Goal: Task Accomplishment & Management: Manage account settings

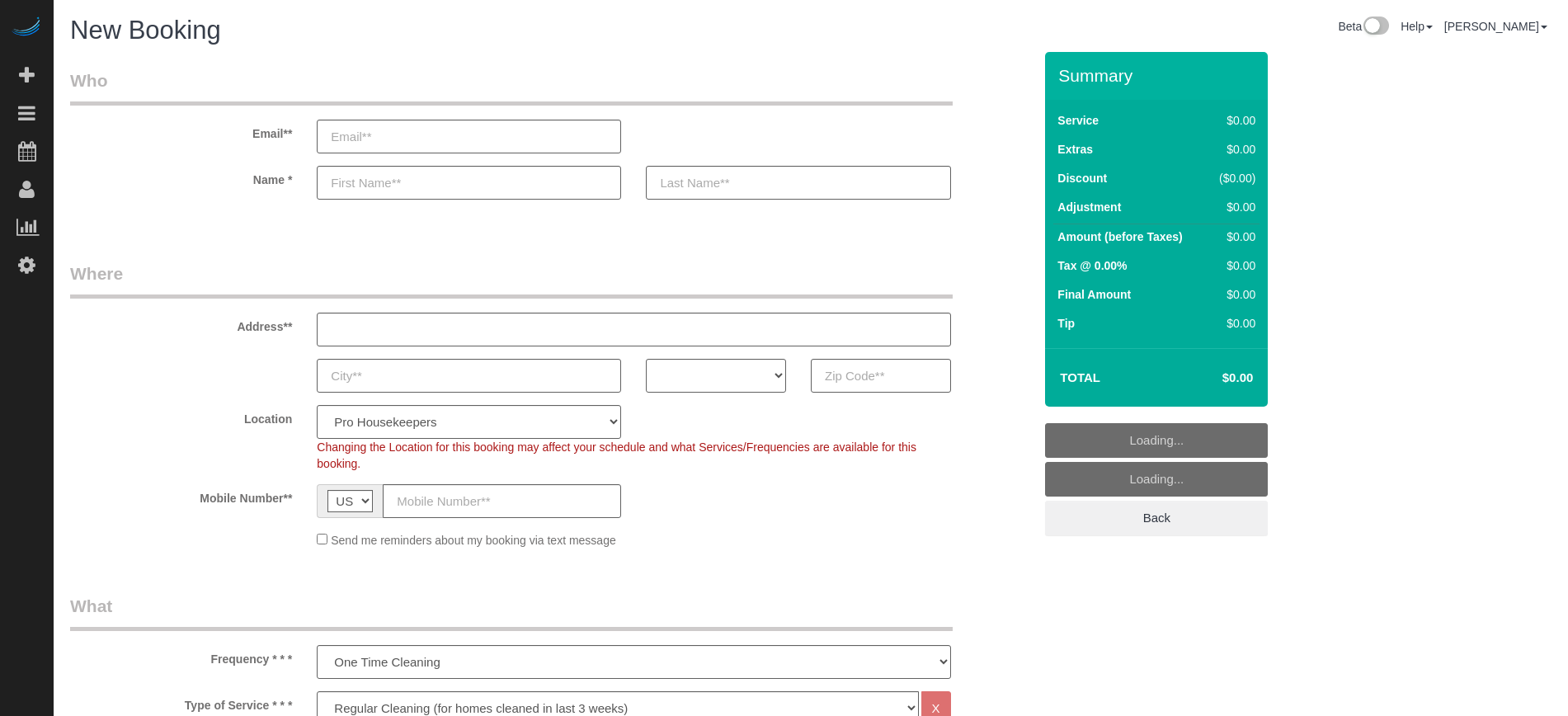
select select "4"
select select "number:9"
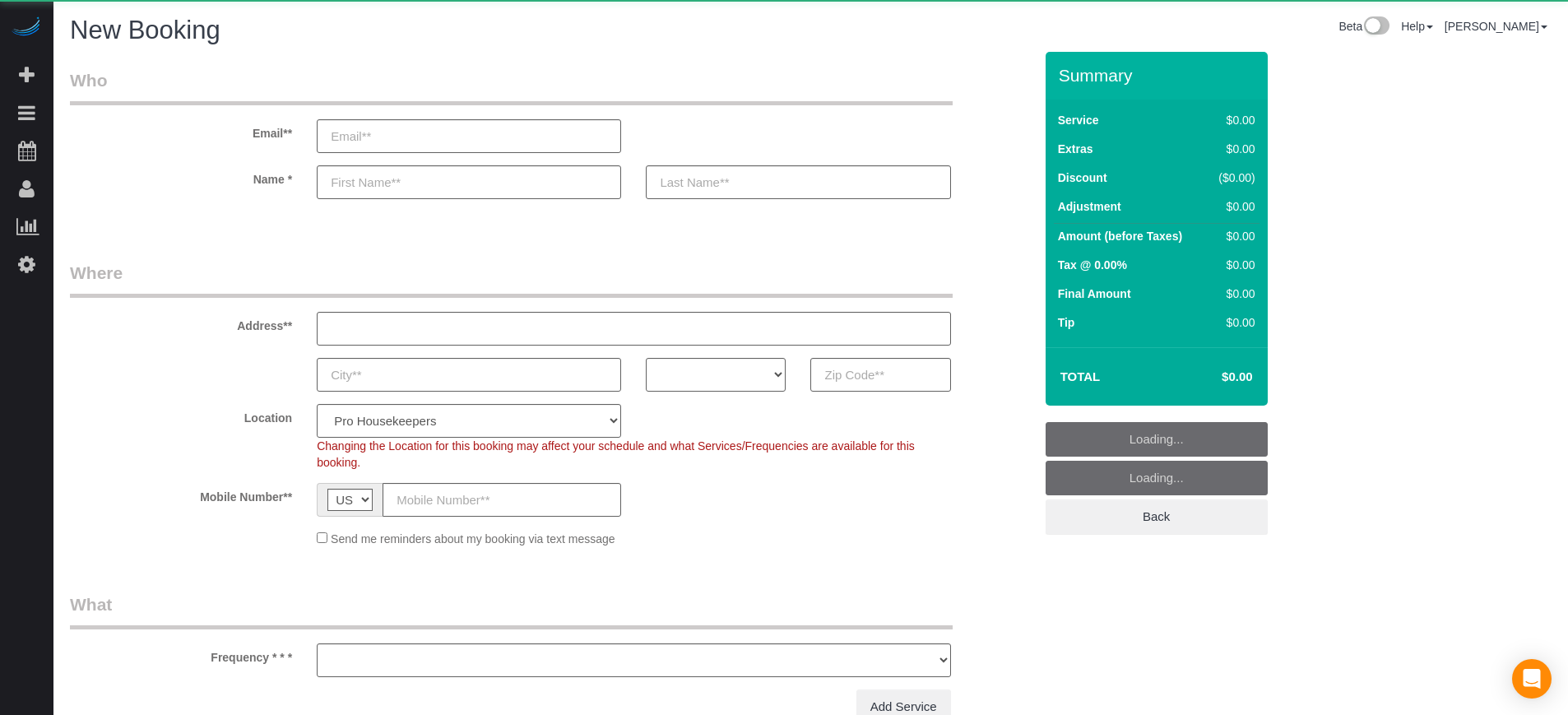
select select "number:9"
select select "object:611"
select select "4"
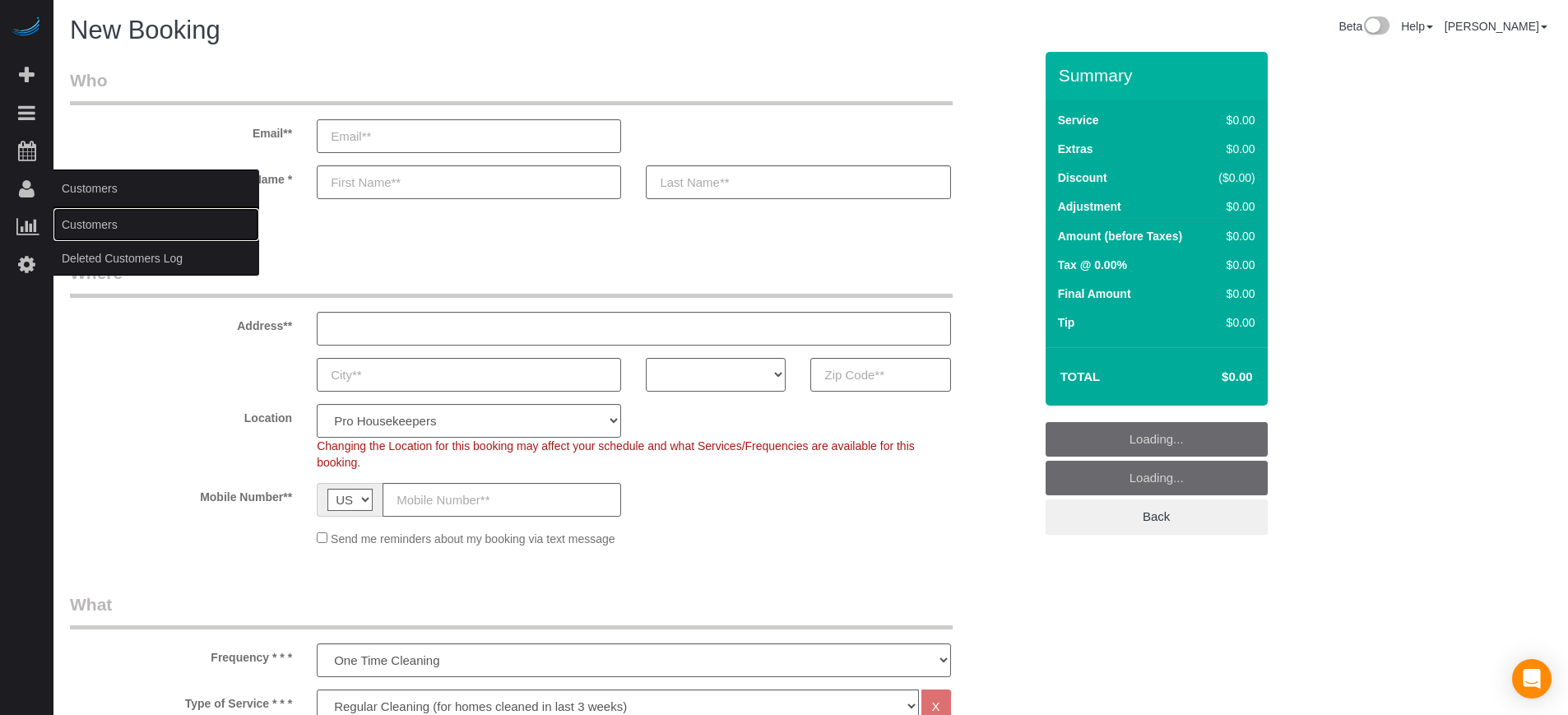
click at [84, 225] on link "Customers" at bounding box center [156, 224] width 205 height 33
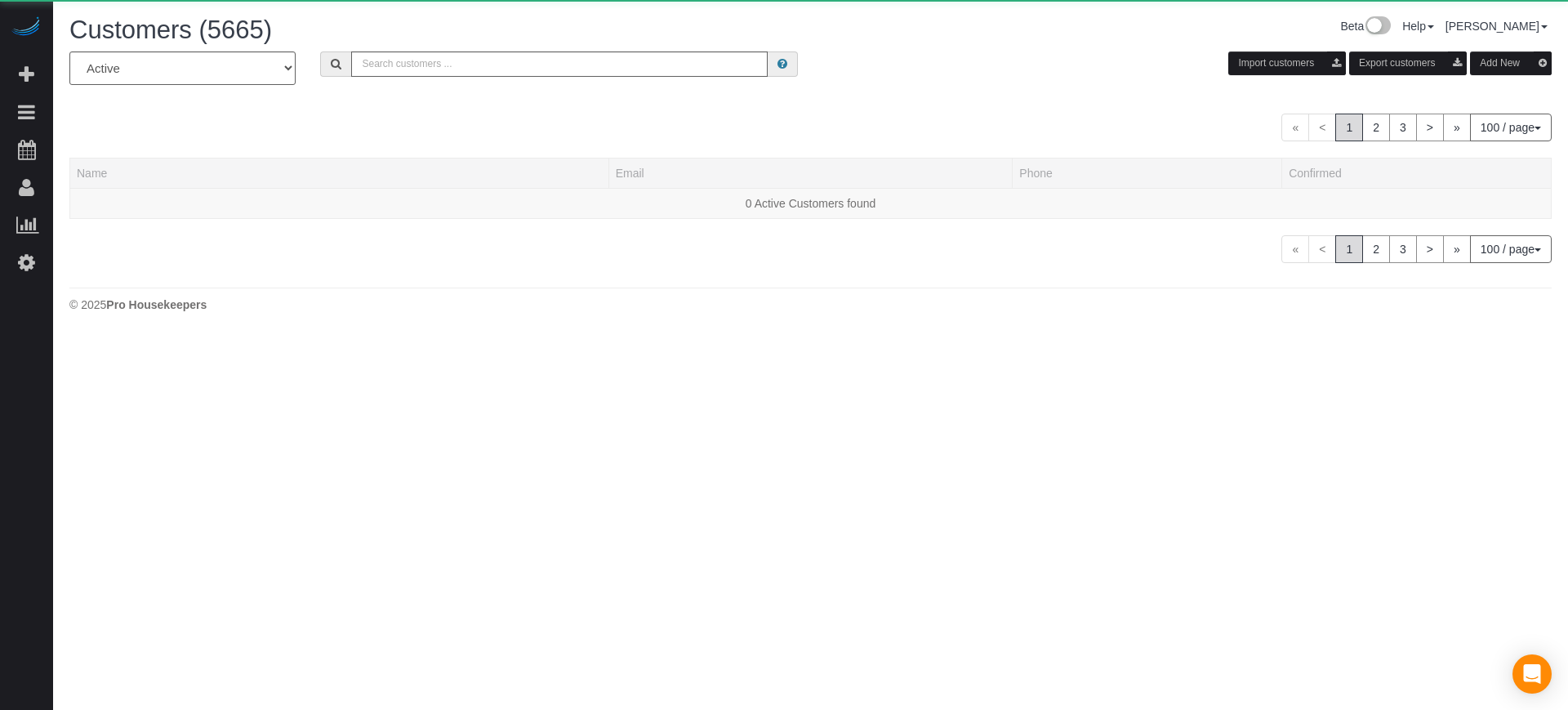
click at [495, 77] on div "All Active Archived Import customers Export customers Add New" at bounding box center [810, 74] width 1507 height 46
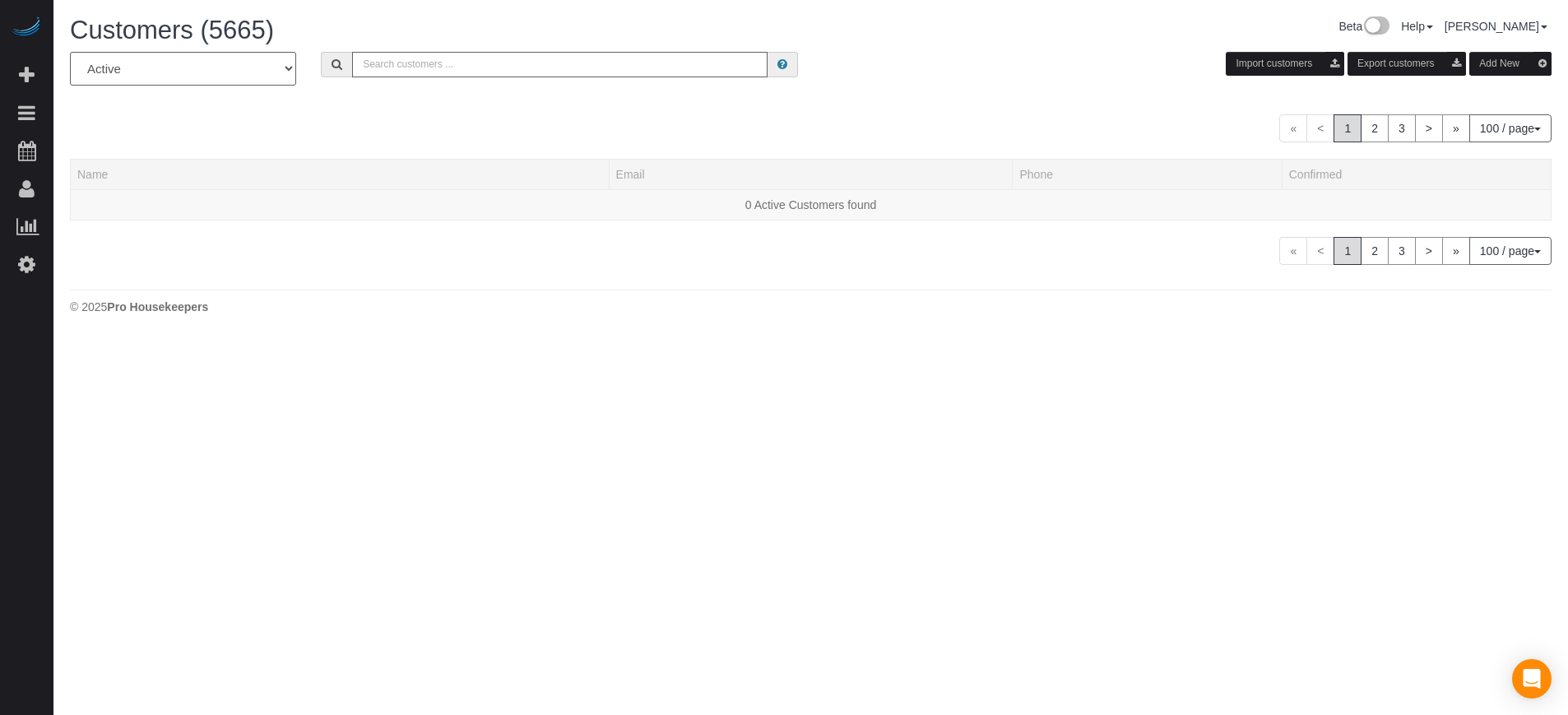
click at [478, 63] on input "text" at bounding box center [559, 64] width 415 height 26
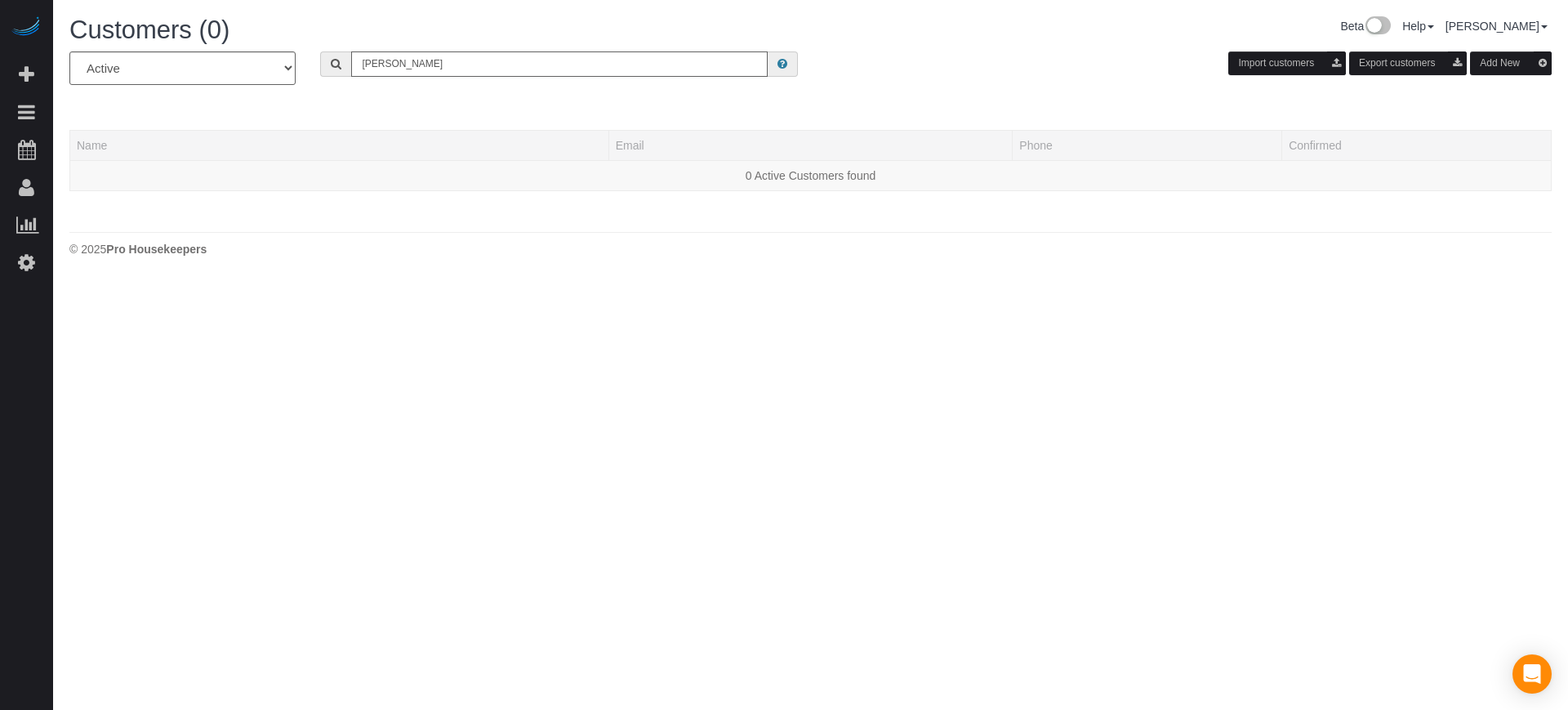
click at [468, 64] on input "lester park" at bounding box center [559, 64] width 417 height 25
type input "l"
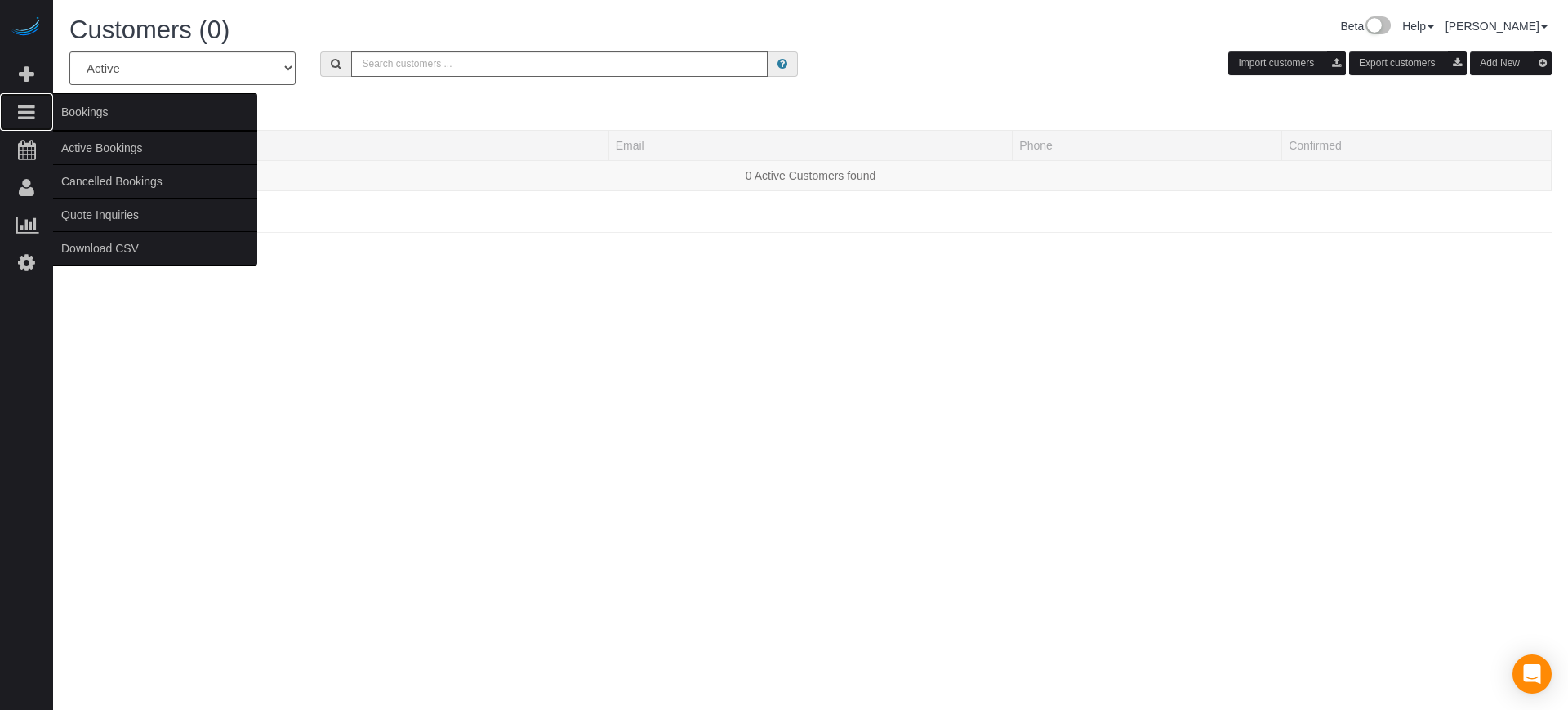
click at [35, 115] on link "Bookings" at bounding box center [26, 111] width 53 height 38
click at [98, 144] on link "Active Bookings" at bounding box center [155, 147] width 204 height 32
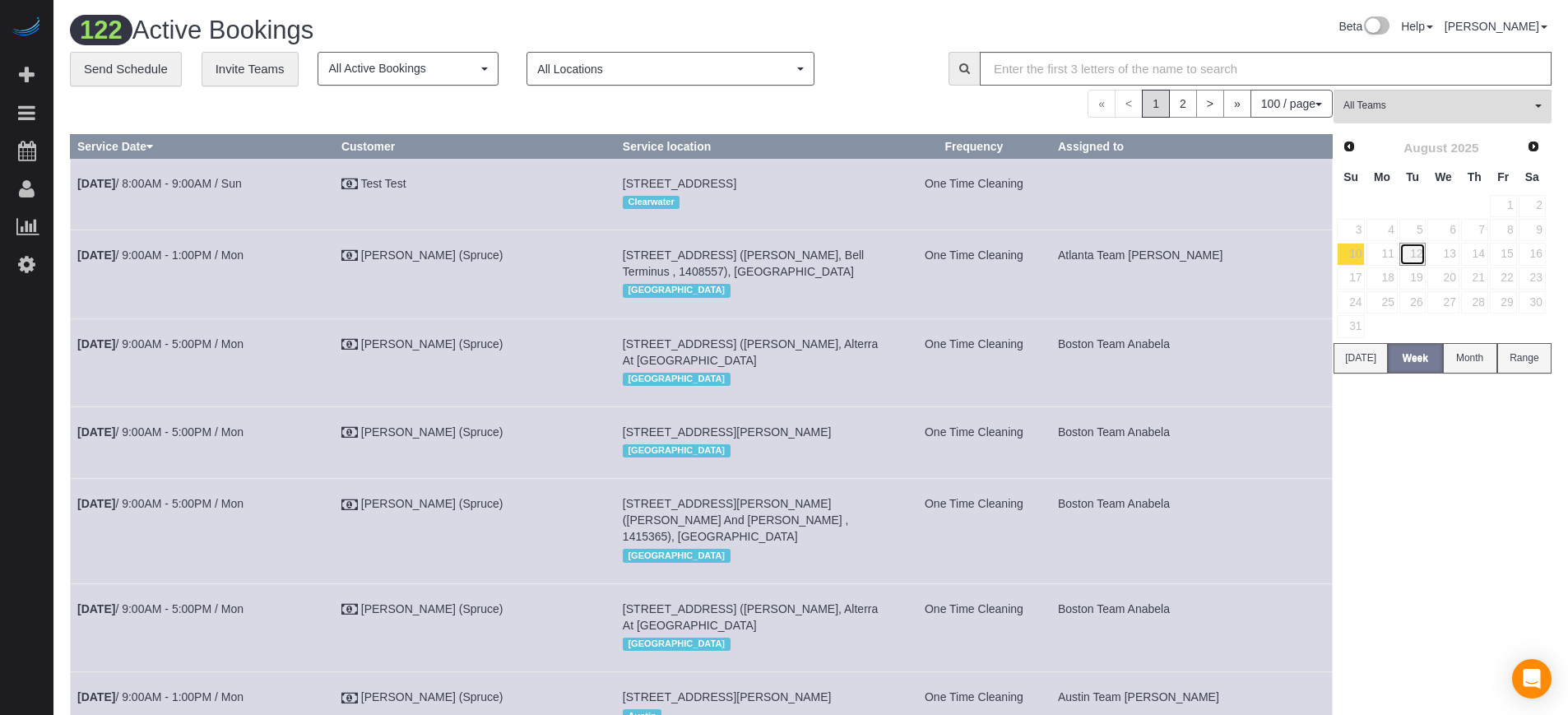
click at [1425, 247] on link "12" at bounding box center [1413, 253] width 27 height 22
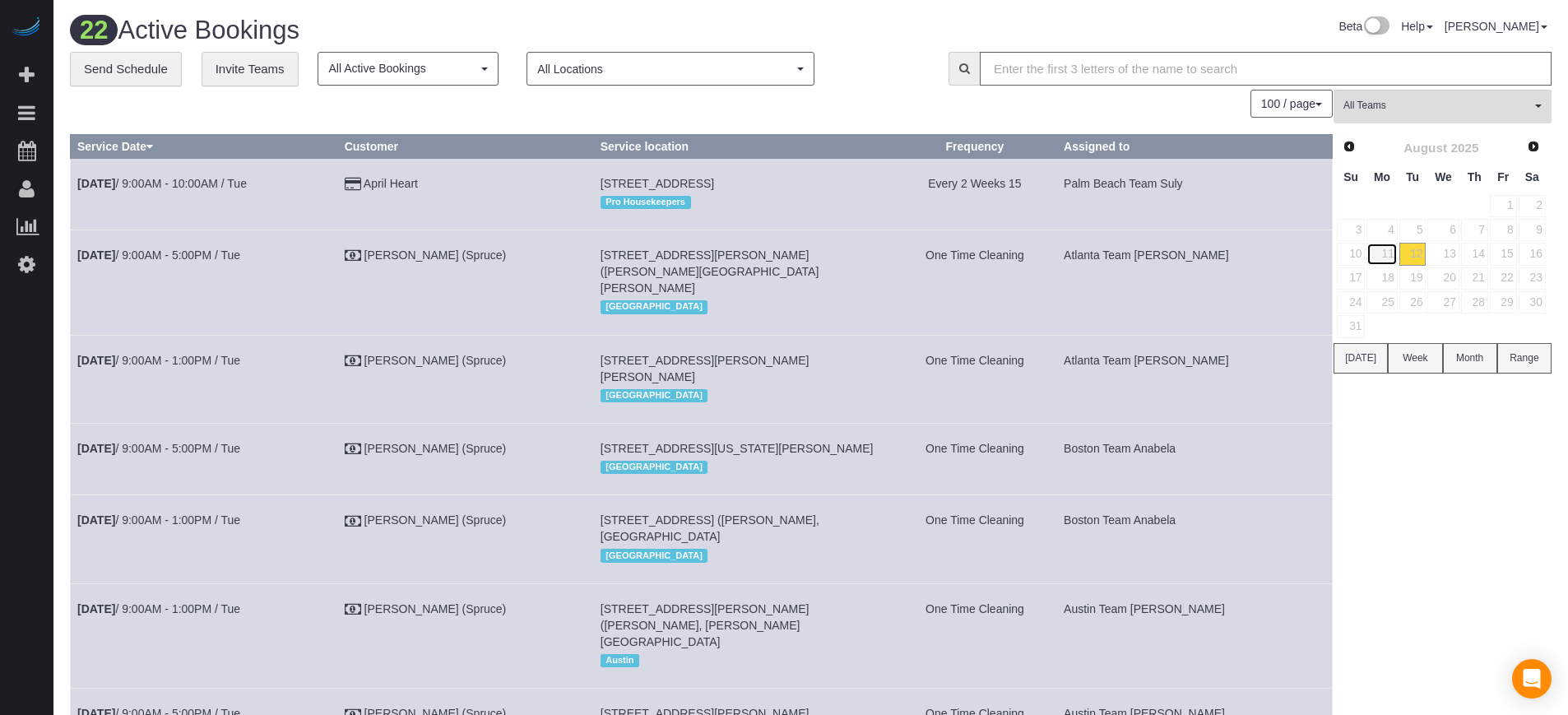
click at [1393, 257] on link "11" at bounding box center [1382, 253] width 31 height 22
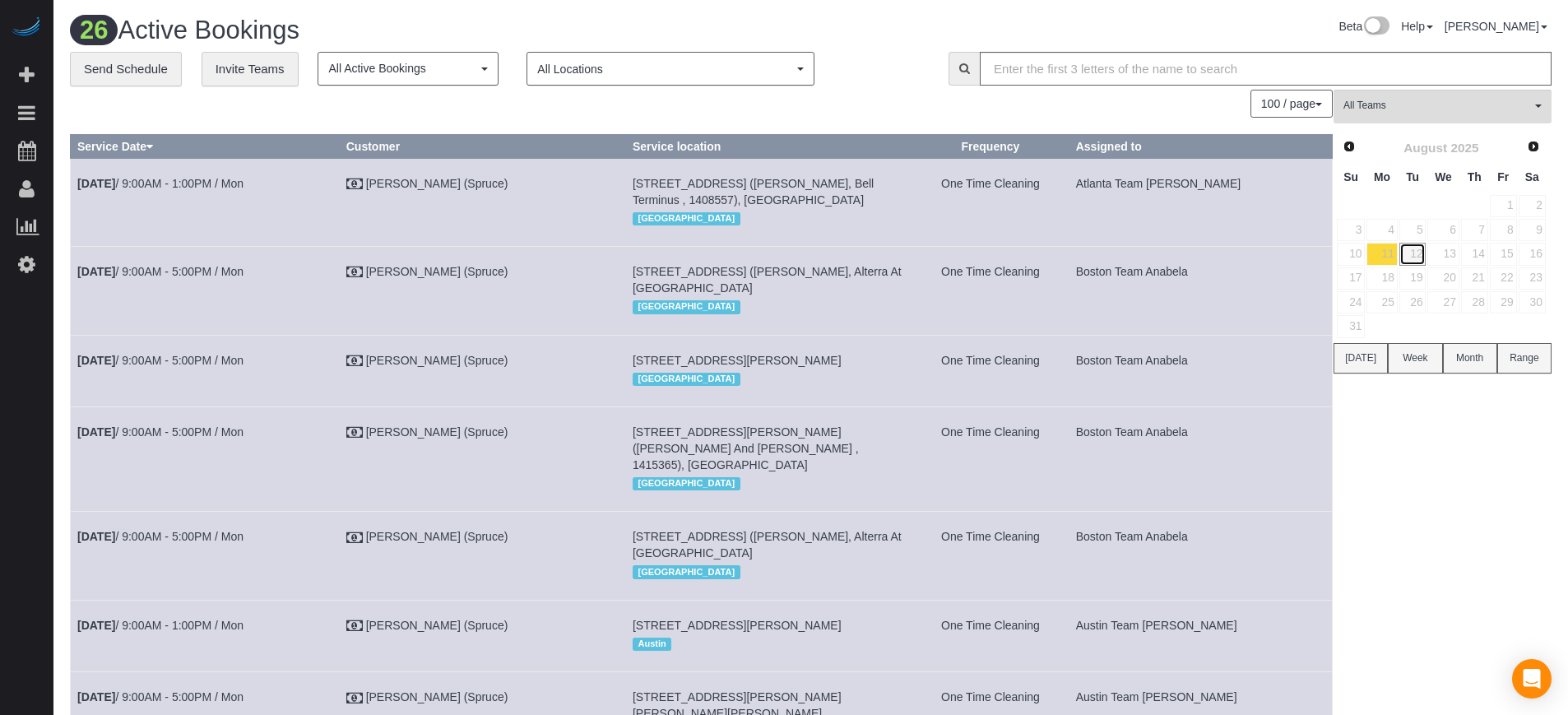
click at [1419, 251] on link "12" at bounding box center [1413, 253] width 27 height 22
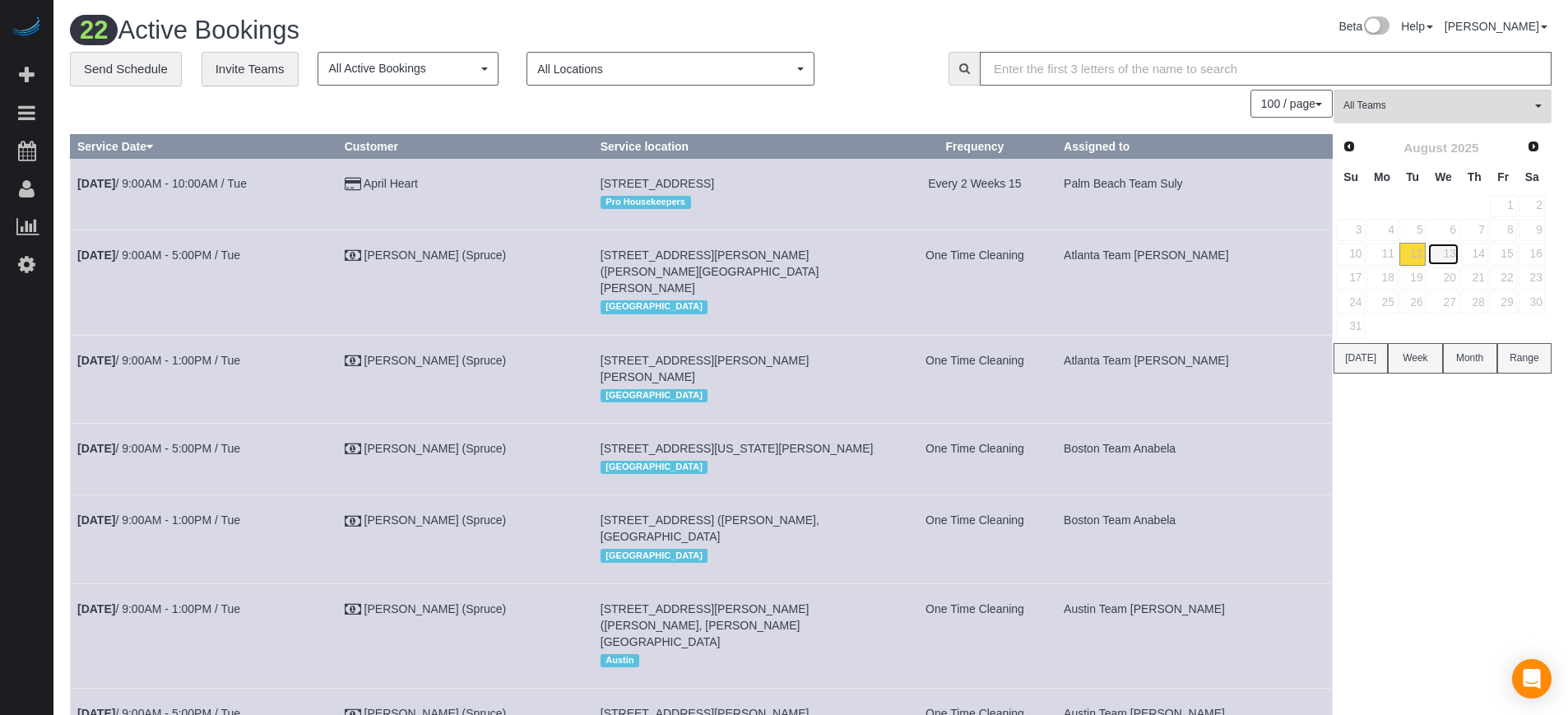
click at [1441, 251] on link "13" at bounding box center [1443, 253] width 31 height 22
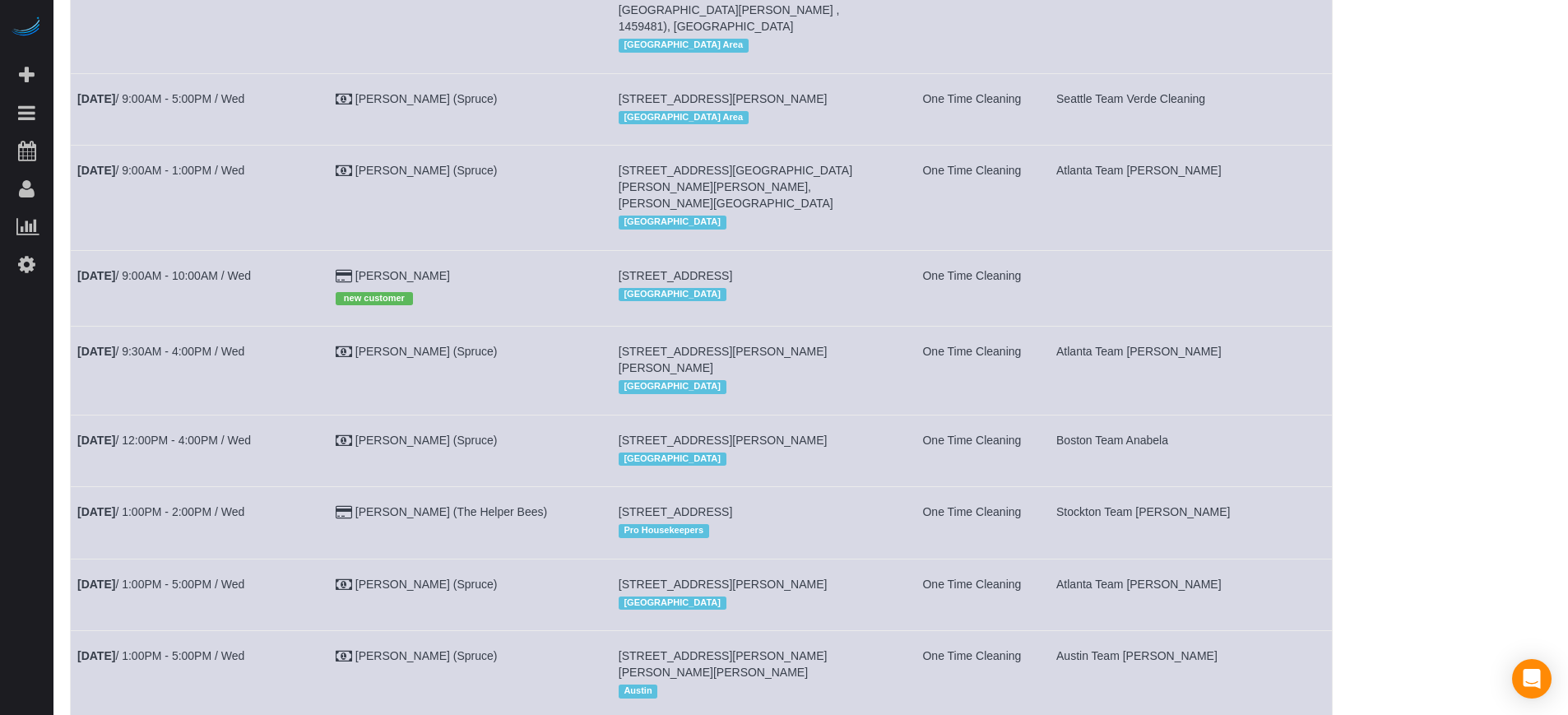
scroll to position [1748, 0]
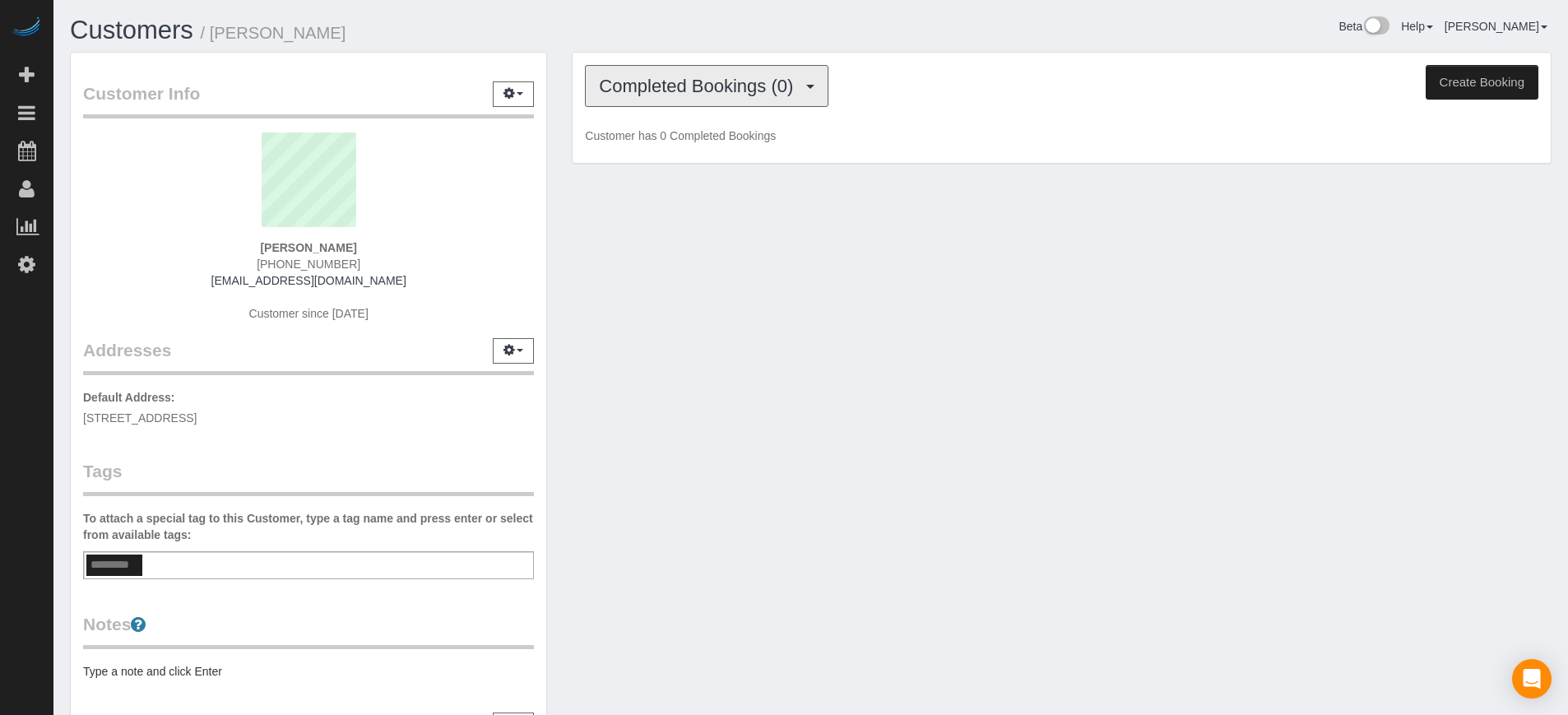
click at [750, 82] on span "Completed Bookings (0)" at bounding box center [700, 86] width 203 height 20
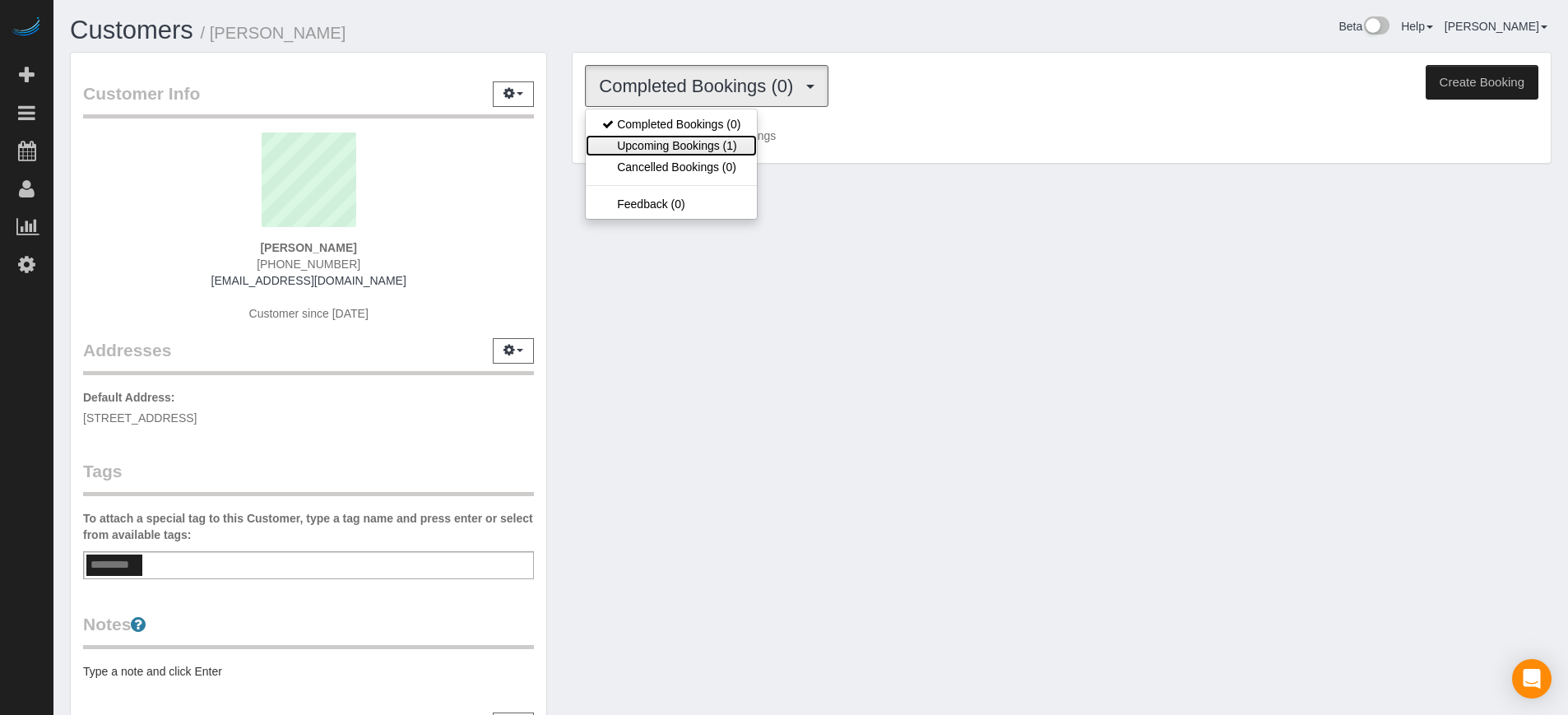
click at [719, 141] on link "Upcoming Bookings (1)" at bounding box center [671, 145] width 171 height 21
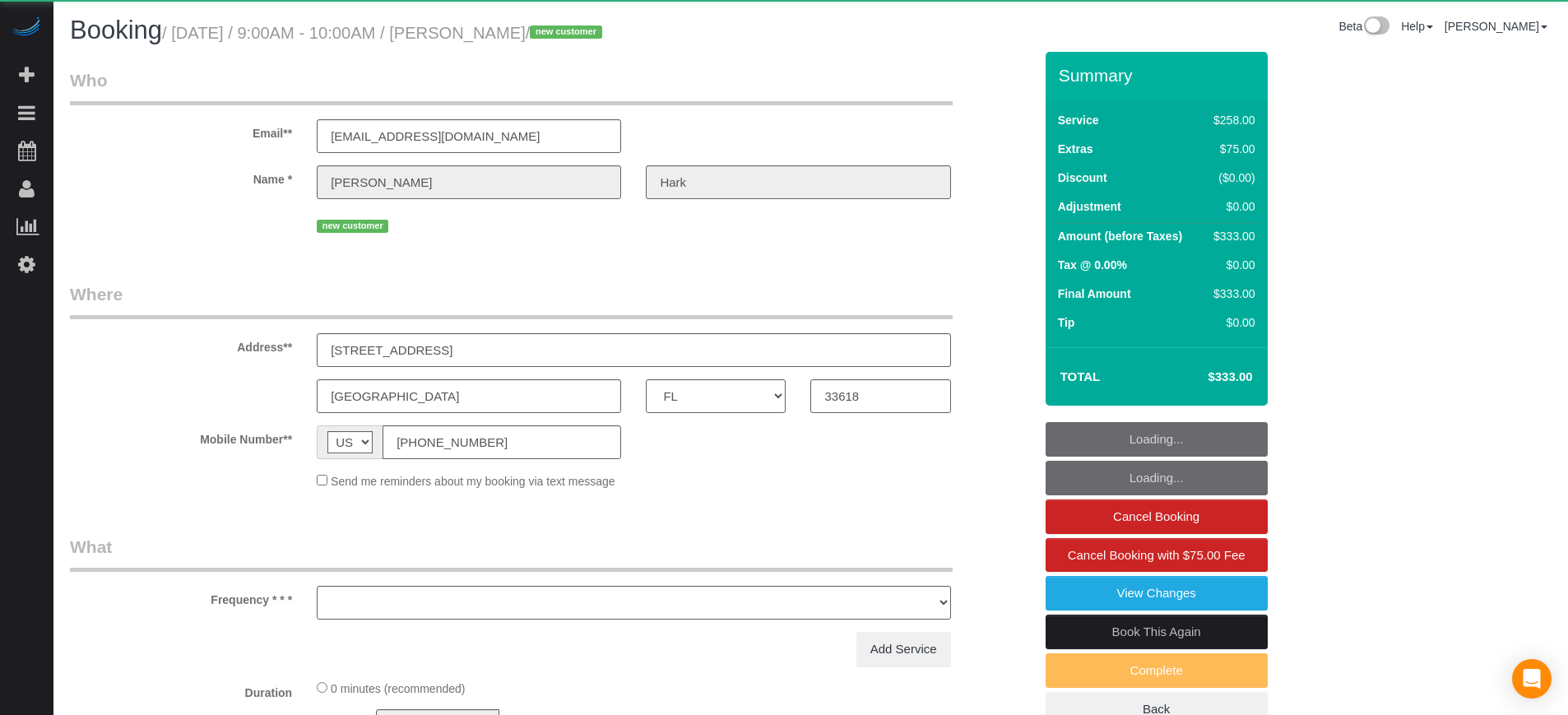
select select "FL"
select select "object:595"
select select "string:fspay-8e9305d6-f9ce-4f1a-899a-7925ca6a8db7"
select select "5"
select select "number:9"
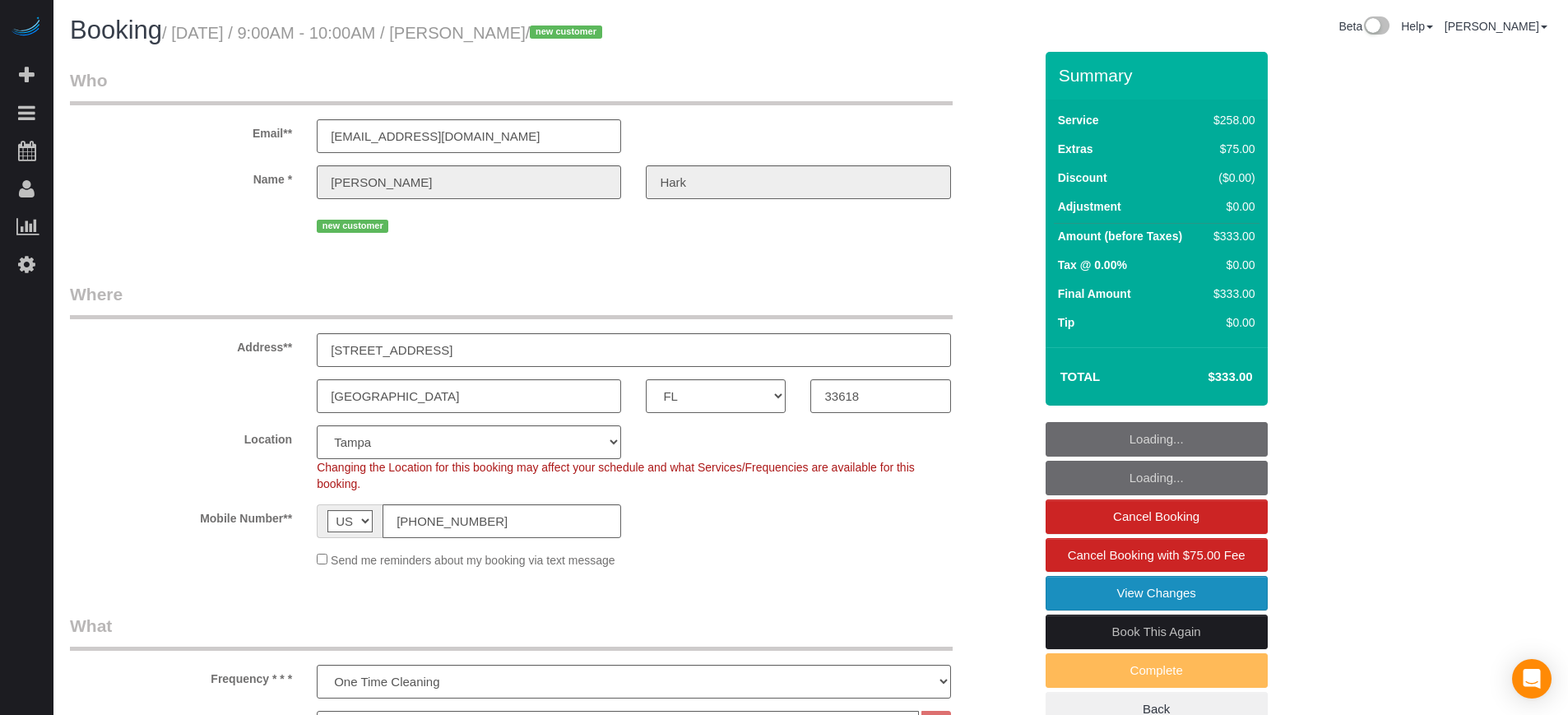
select select "object:839"
click at [1109, 591] on link "View Changes" at bounding box center [1157, 592] width 222 height 34
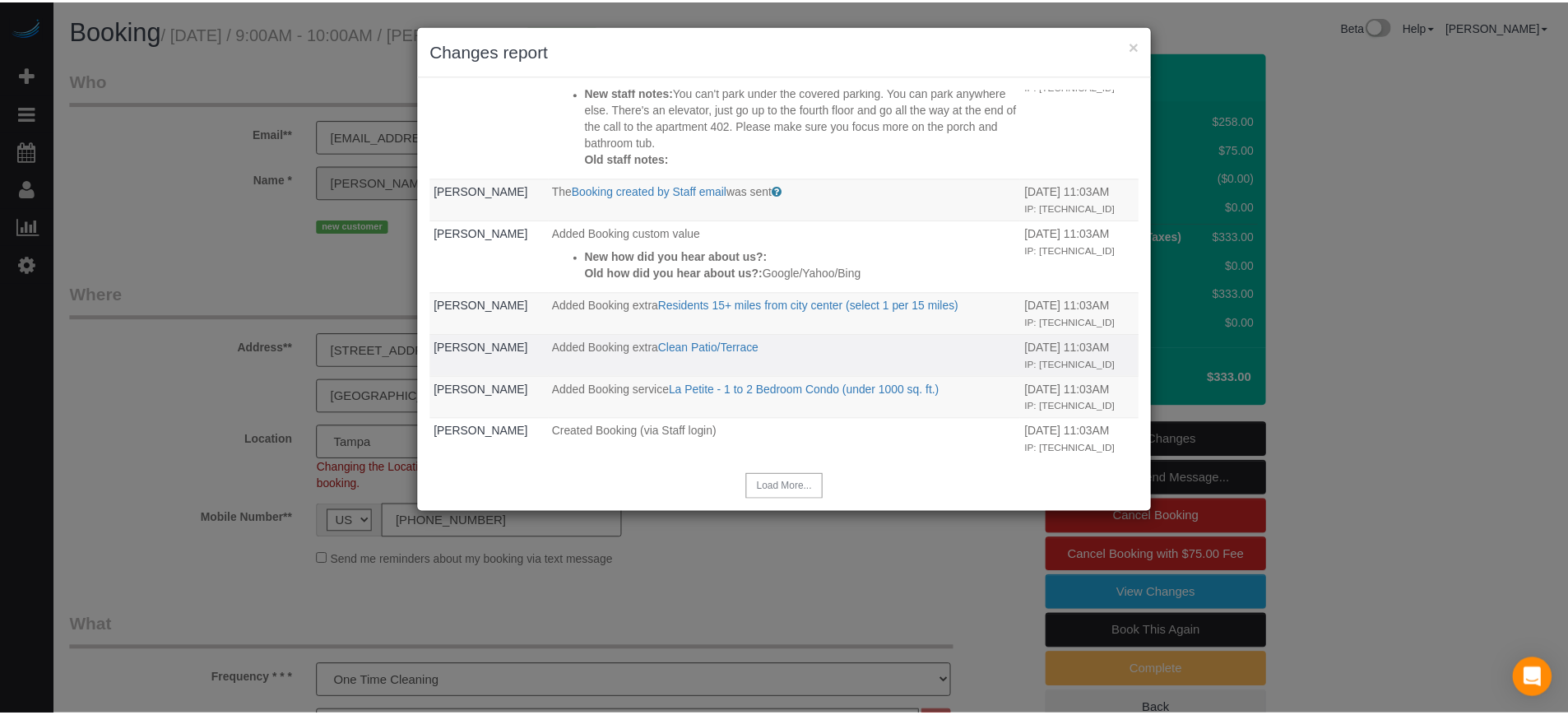
scroll to position [681, 0]
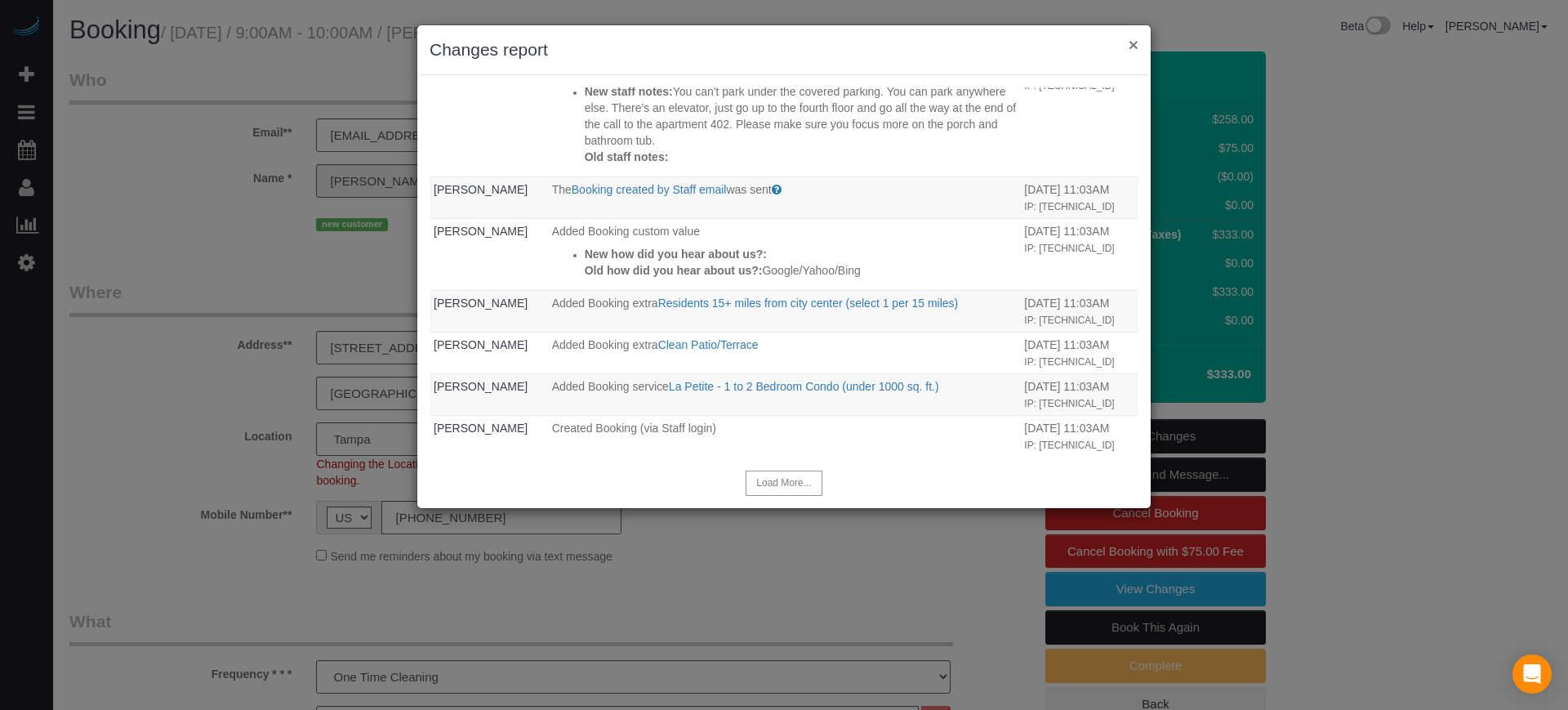
click at [1129, 46] on button "×" at bounding box center [1133, 45] width 10 height 18
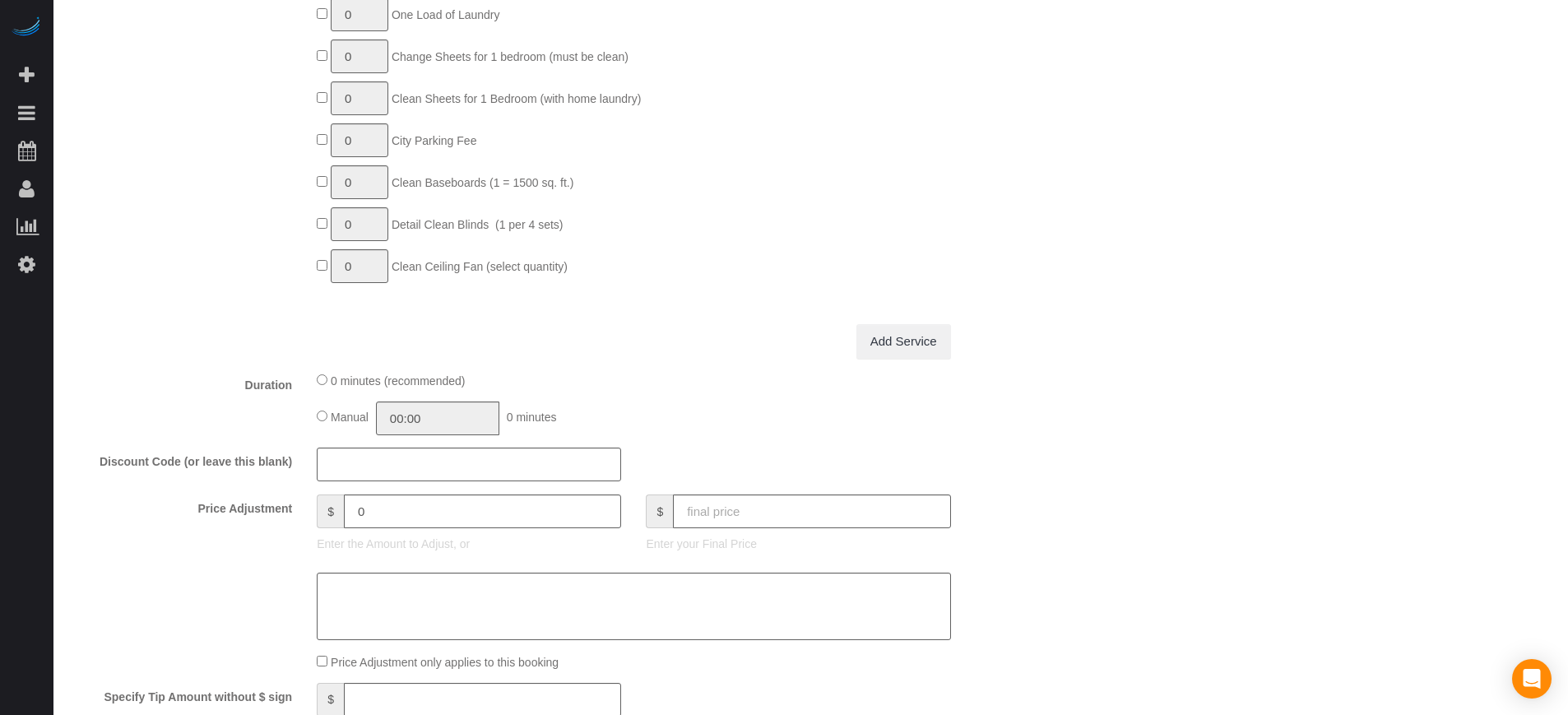
scroll to position [0, 0]
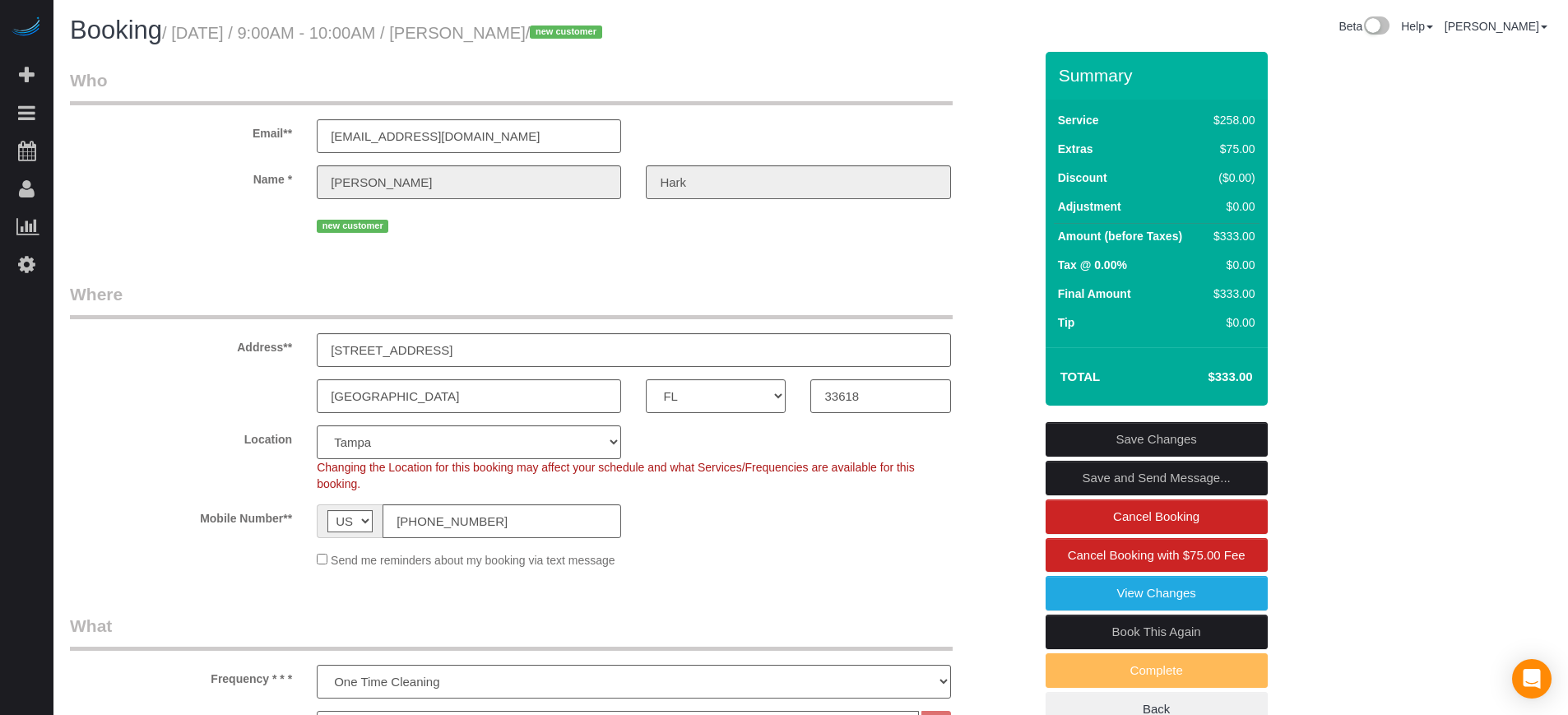
click at [984, 239] on fieldset "Who Email** harklester@gmail.com Name * Lester Hark new customer" at bounding box center [551, 158] width 963 height 181
drag, startPoint x: 1505, startPoint y: 374, endPoint x: 1488, endPoint y: 369, distance: 17.7
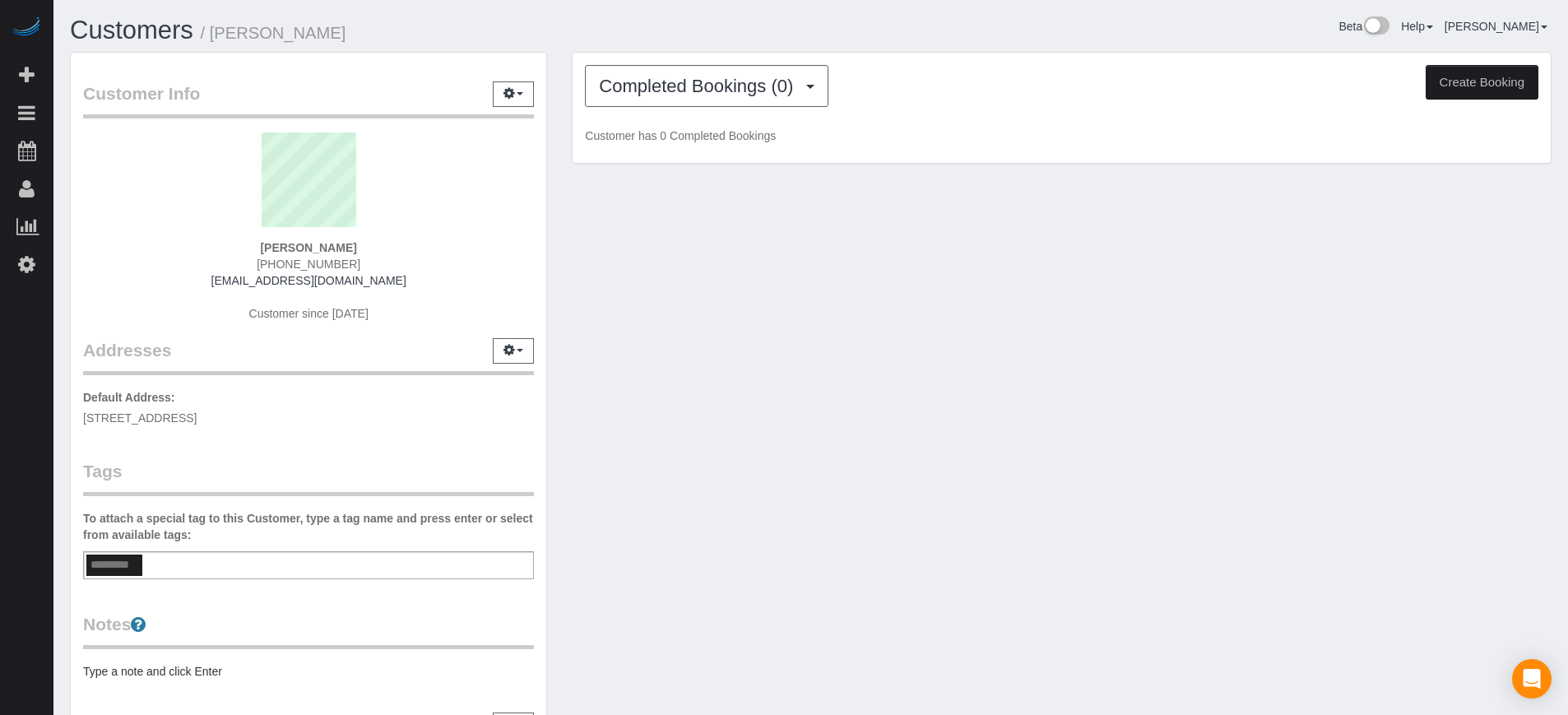
click at [675, 43] on h1 "Customers / Lester Hark" at bounding box center [434, 31] width 729 height 28
click at [680, 79] on span "Completed Bookings (0)" at bounding box center [700, 86] width 203 height 20
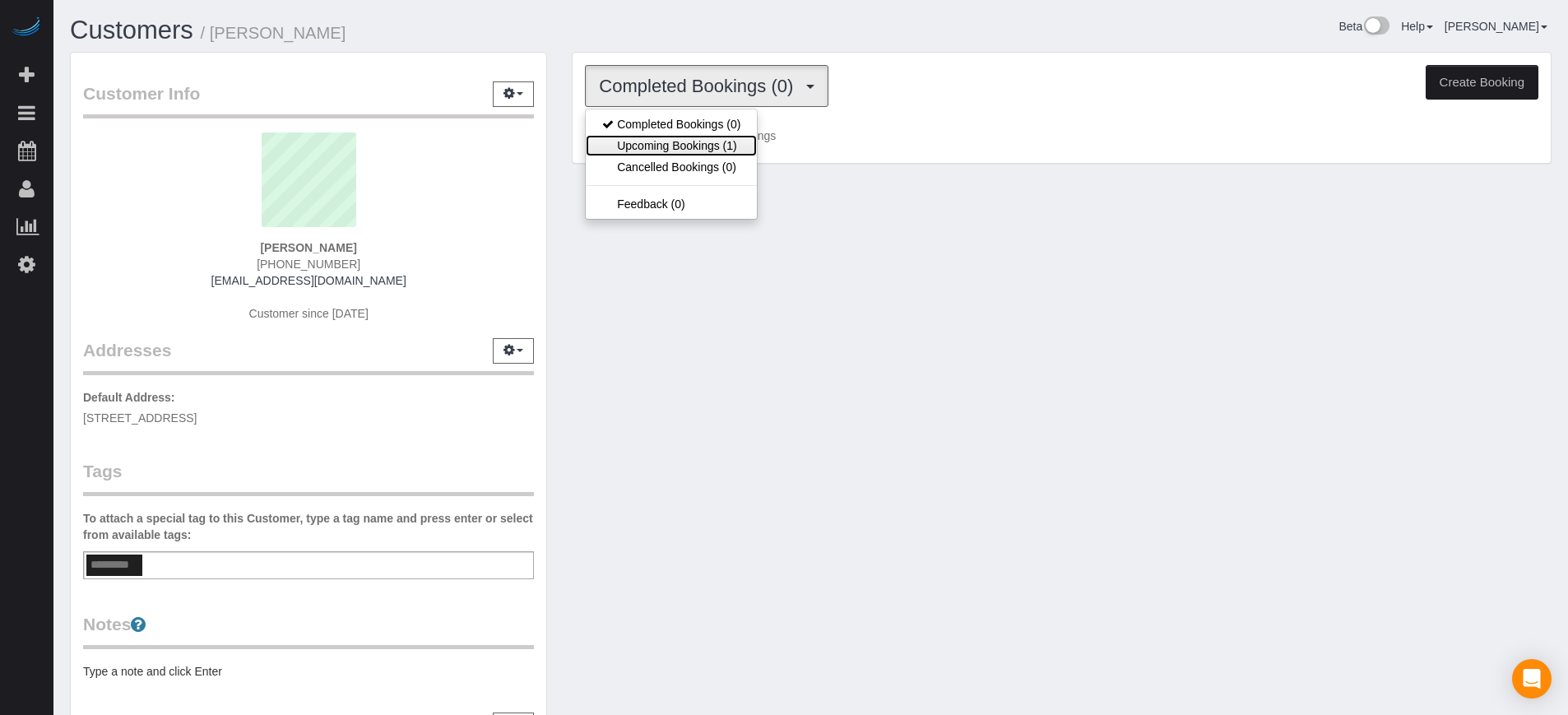
click at [698, 148] on link "Upcoming Bookings (1)" at bounding box center [671, 145] width 171 height 21
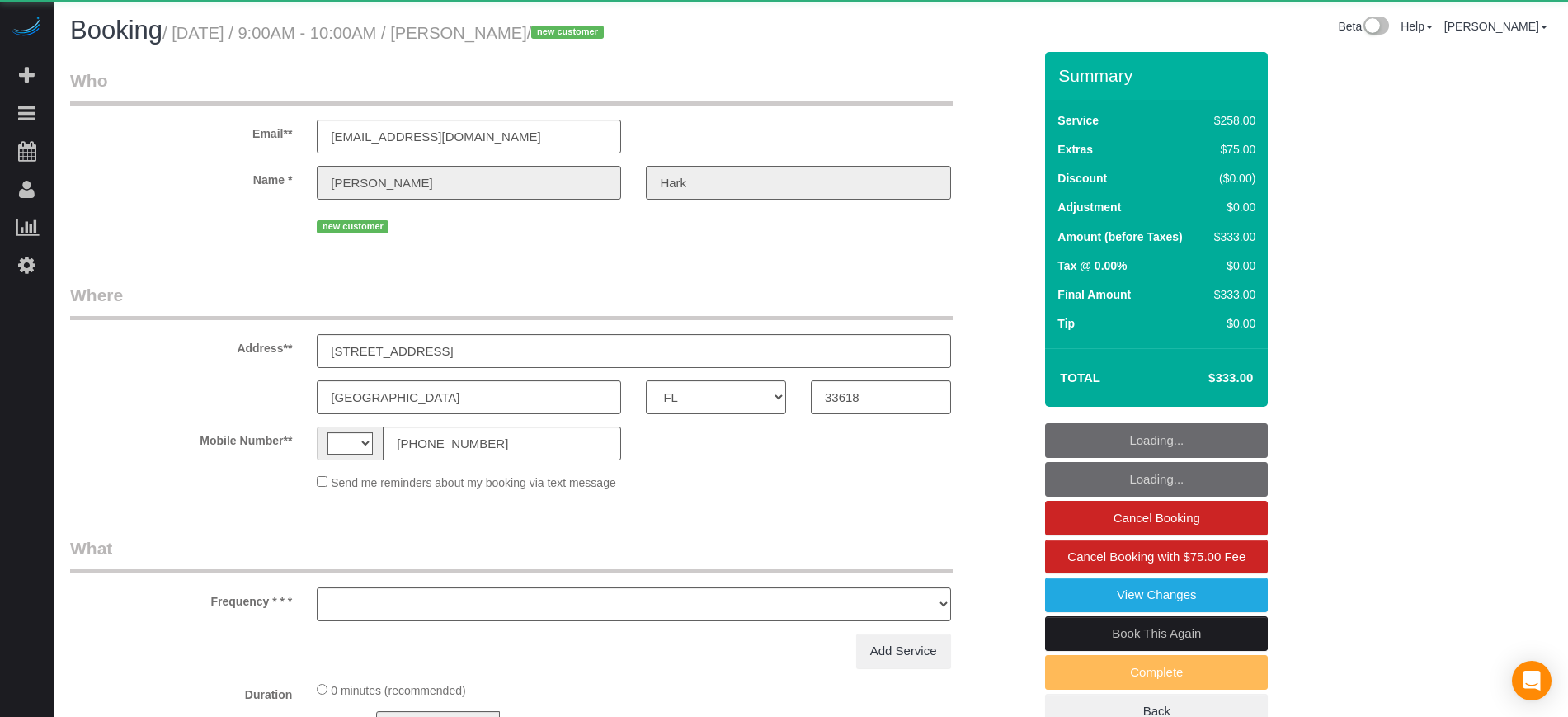
select select "FL"
select select "string:[GEOGRAPHIC_DATA]"
select select "object:839"
select select "5"
select select "number:9"
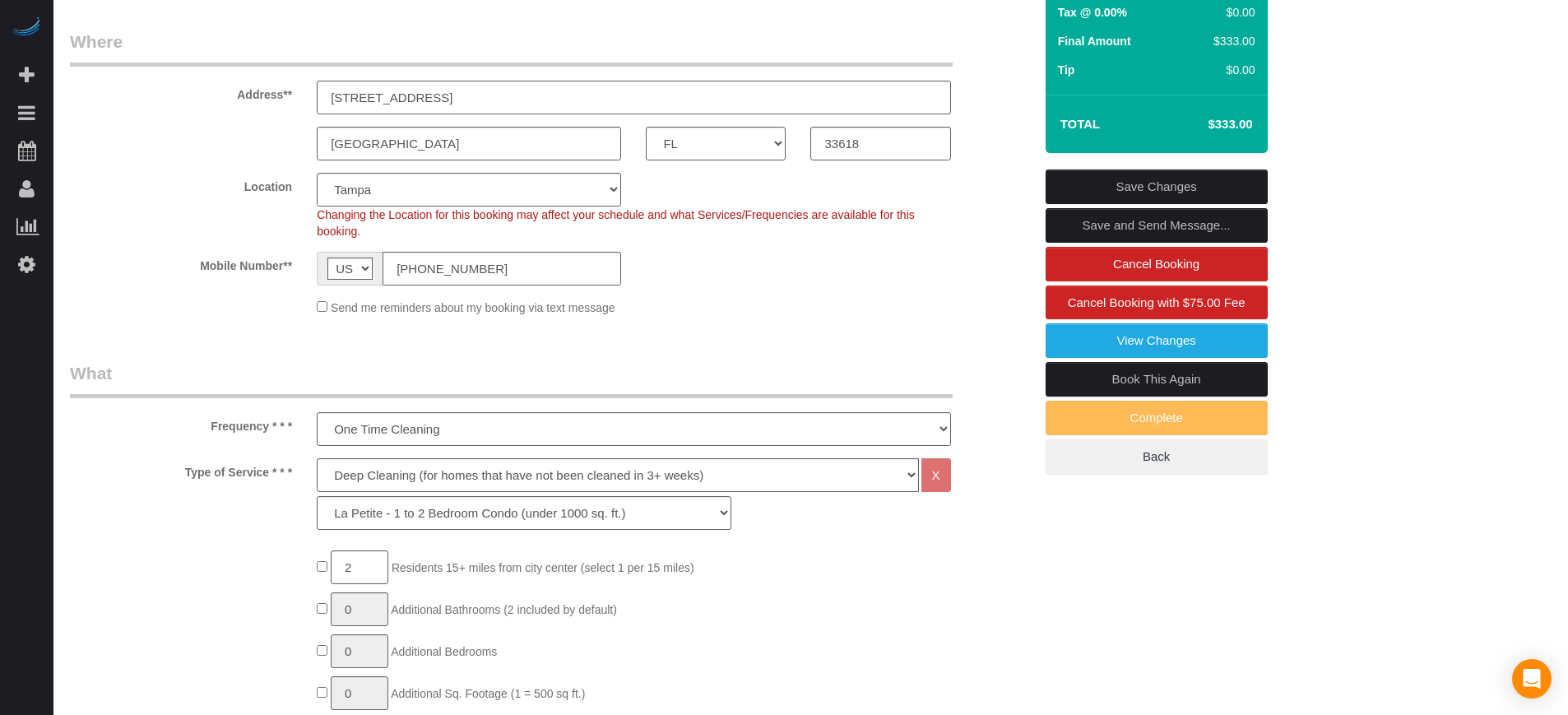
scroll to position [103, 0]
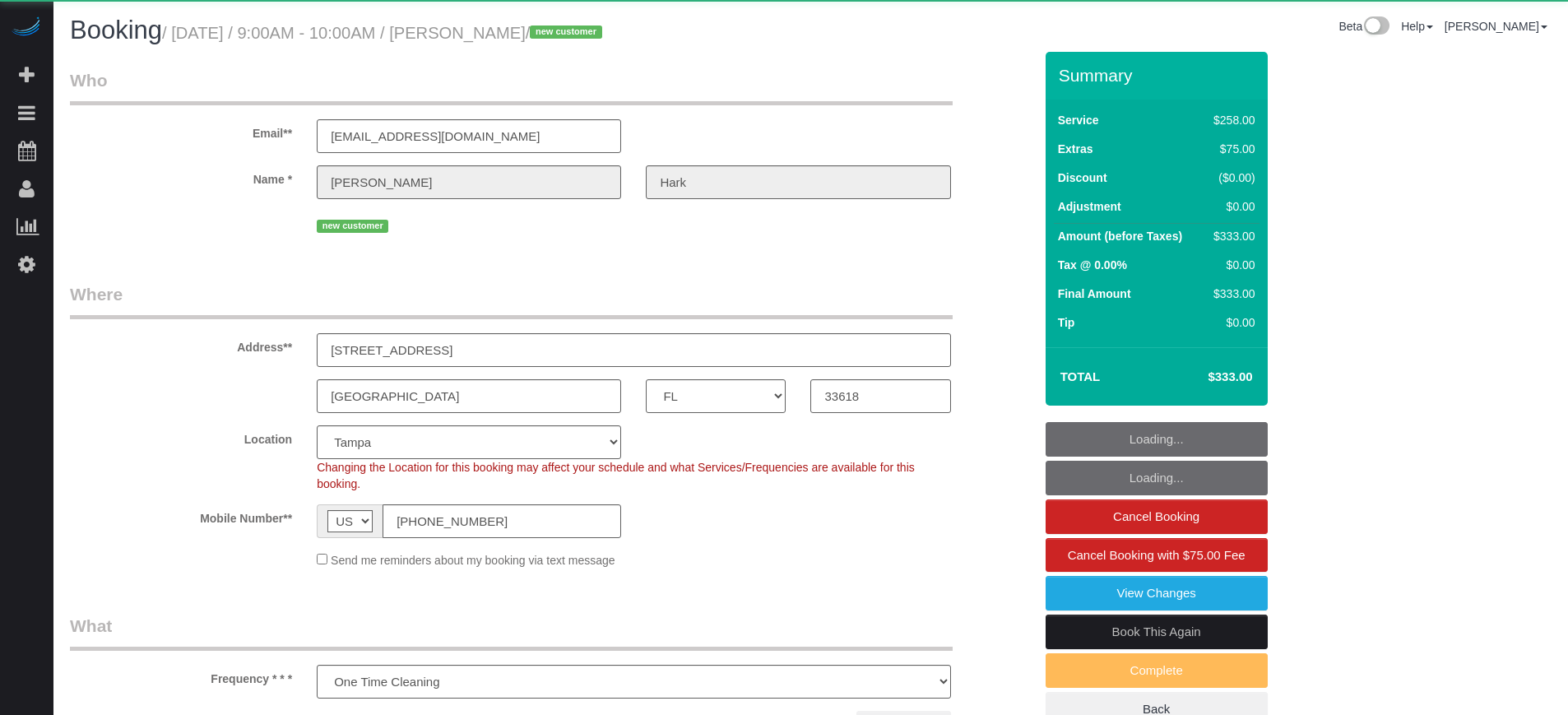
select select "FL"
select select "number:9"
select select "5"
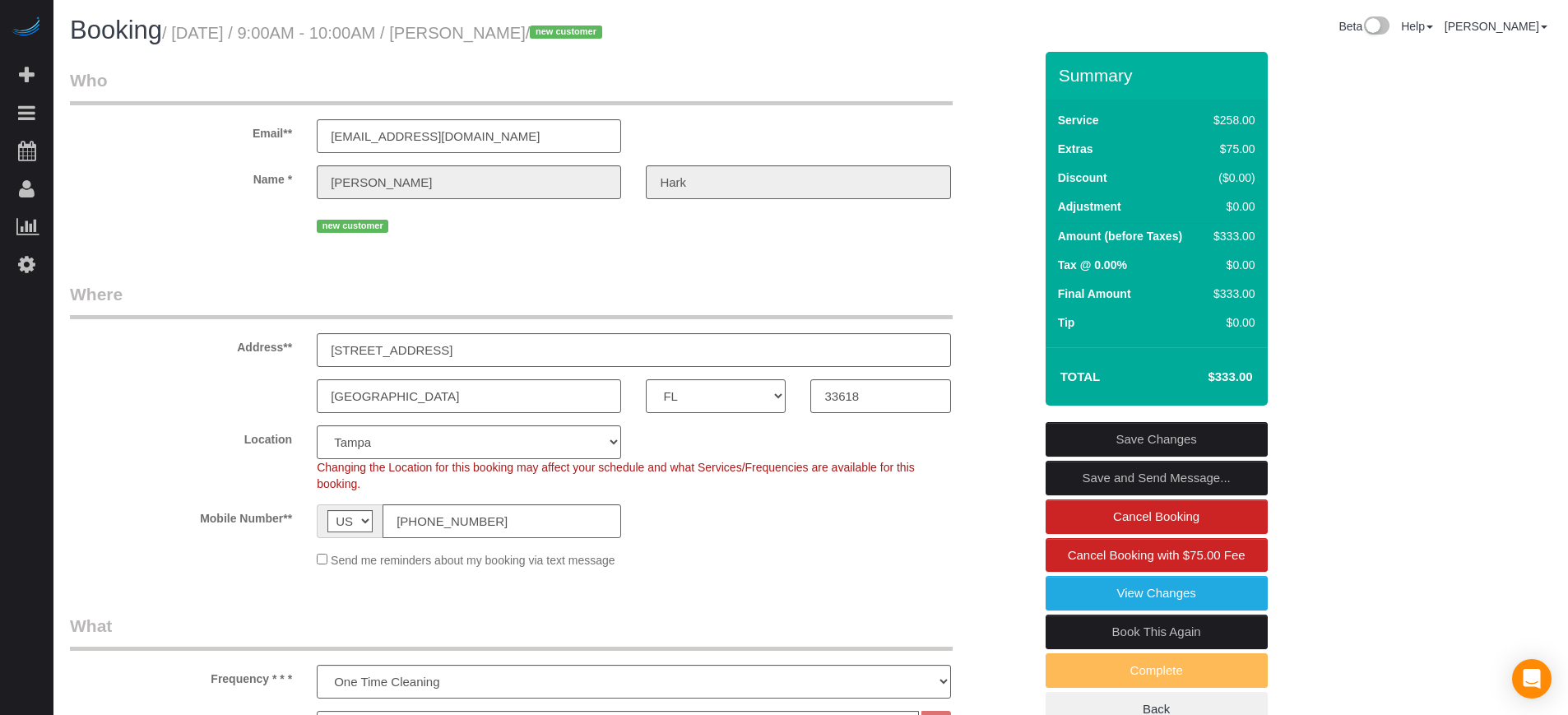
click at [251, 236] on div "new customer" at bounding box center [551, 224] width 988 height 26
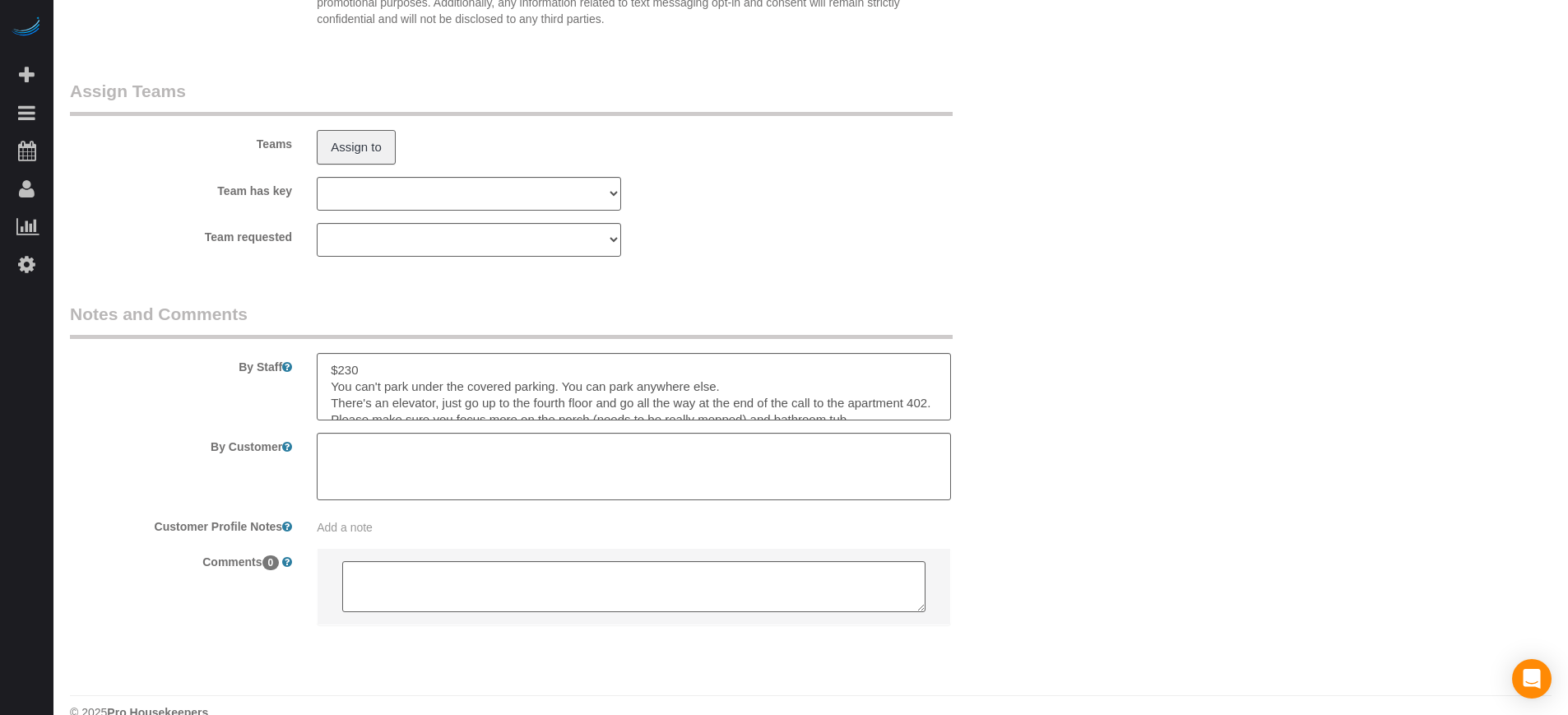
scroll to position [2767, 0]
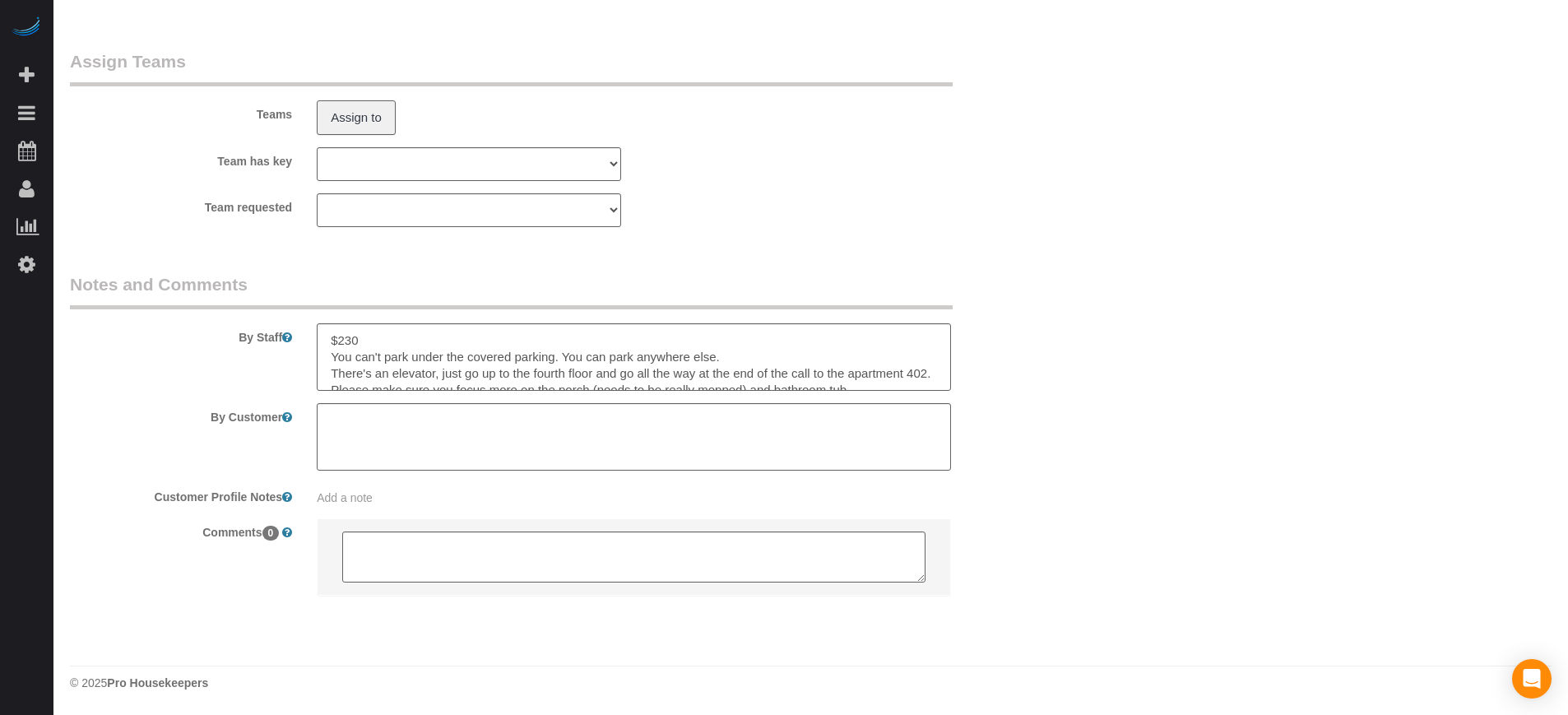
click at [93, 403] on label "By Customer" at bounding box center [181, 413] width 247 height 22
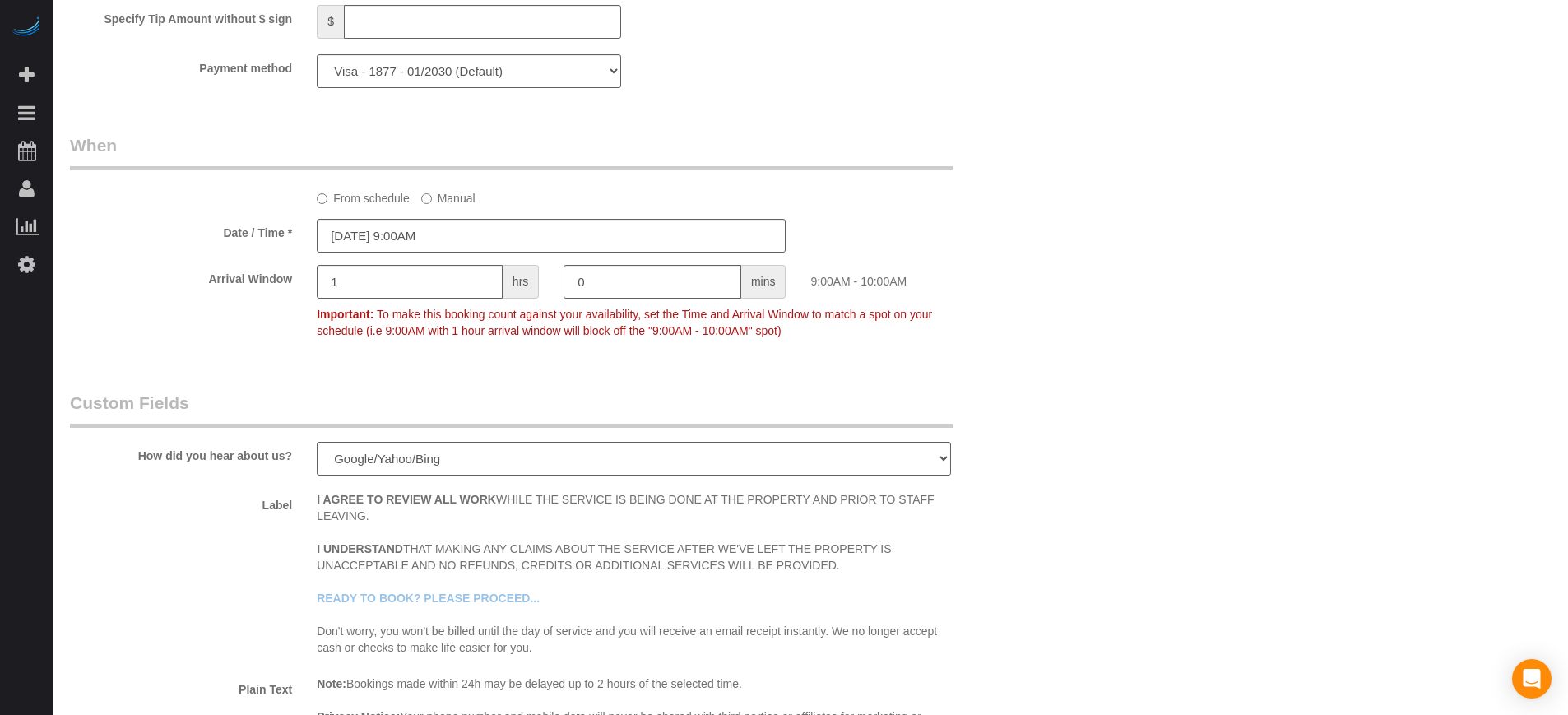
scroll to position [1984, 0]
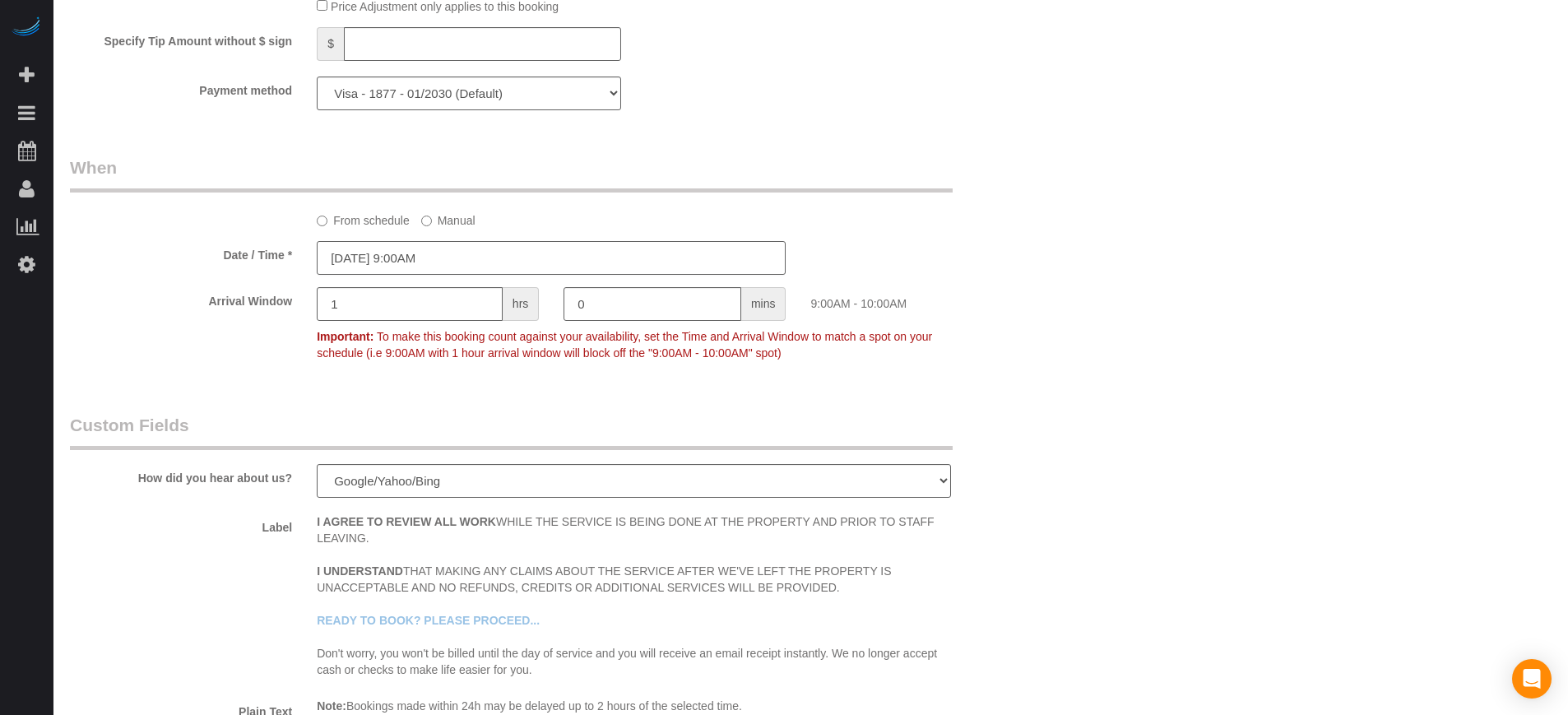
click at [387, 264] on input "08/13/2025 9:00AM" at bounding box center [551, 257] width 469 height 34
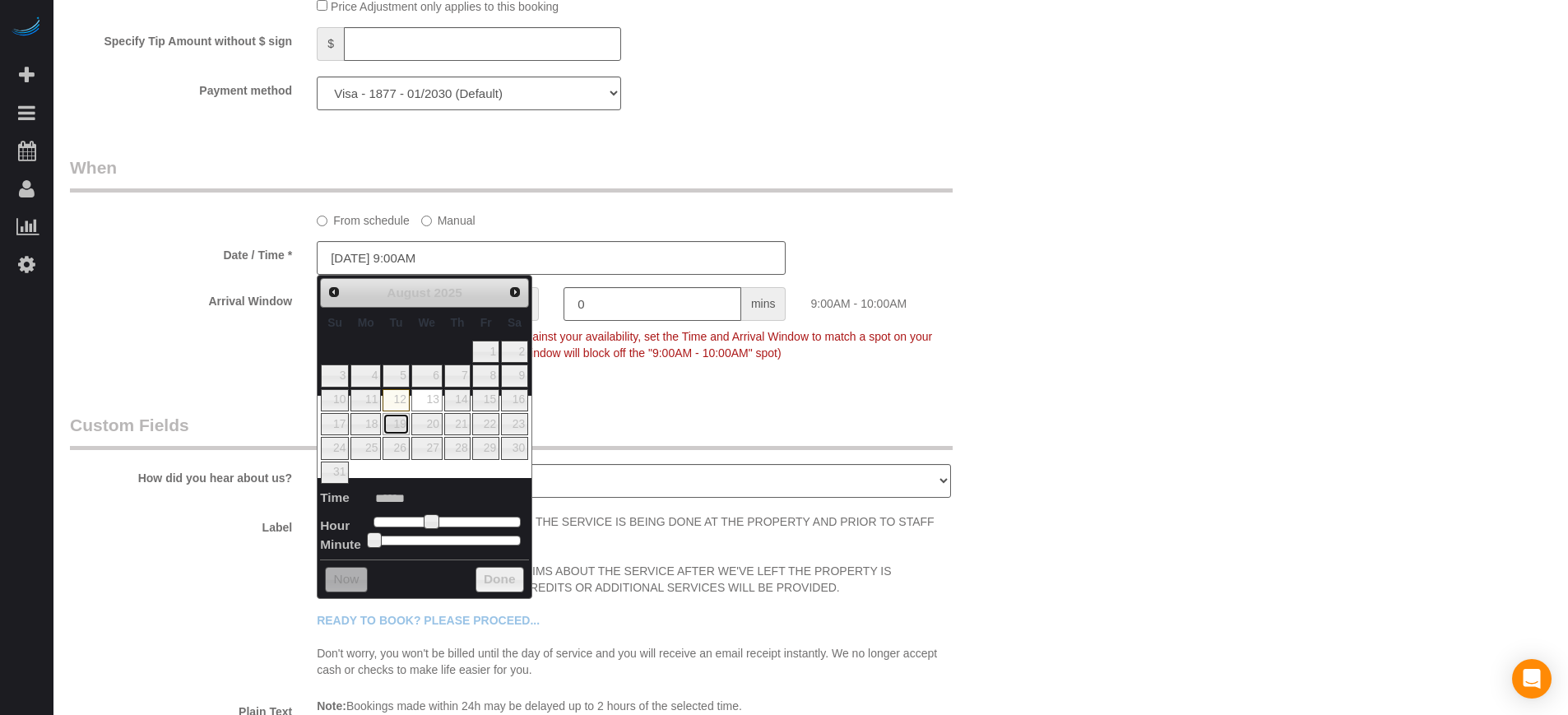
click at [397, 428] on link "19" at bounding box center [396, 423] width 26 height 22
type input "[DATE] 9:00AM"
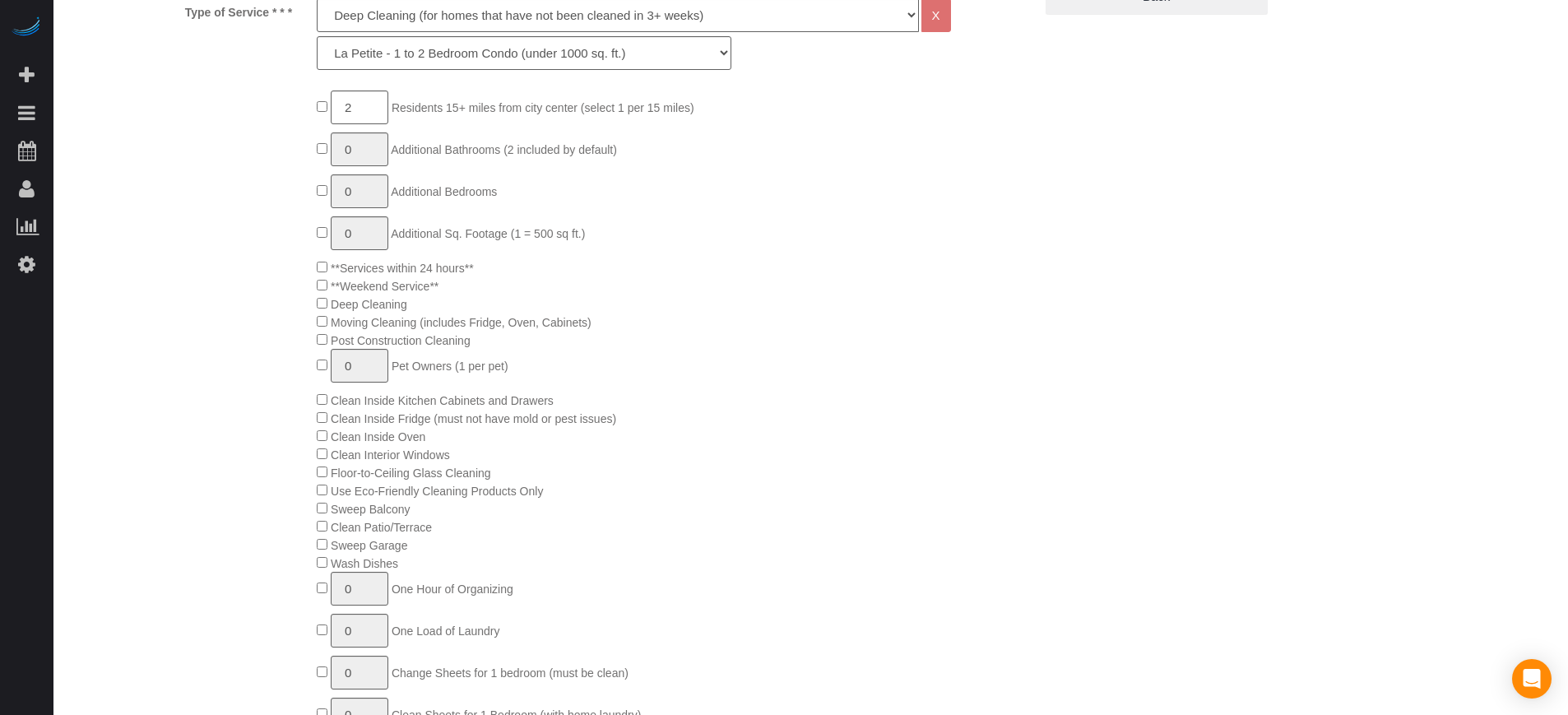
scroll to position [0, 0]
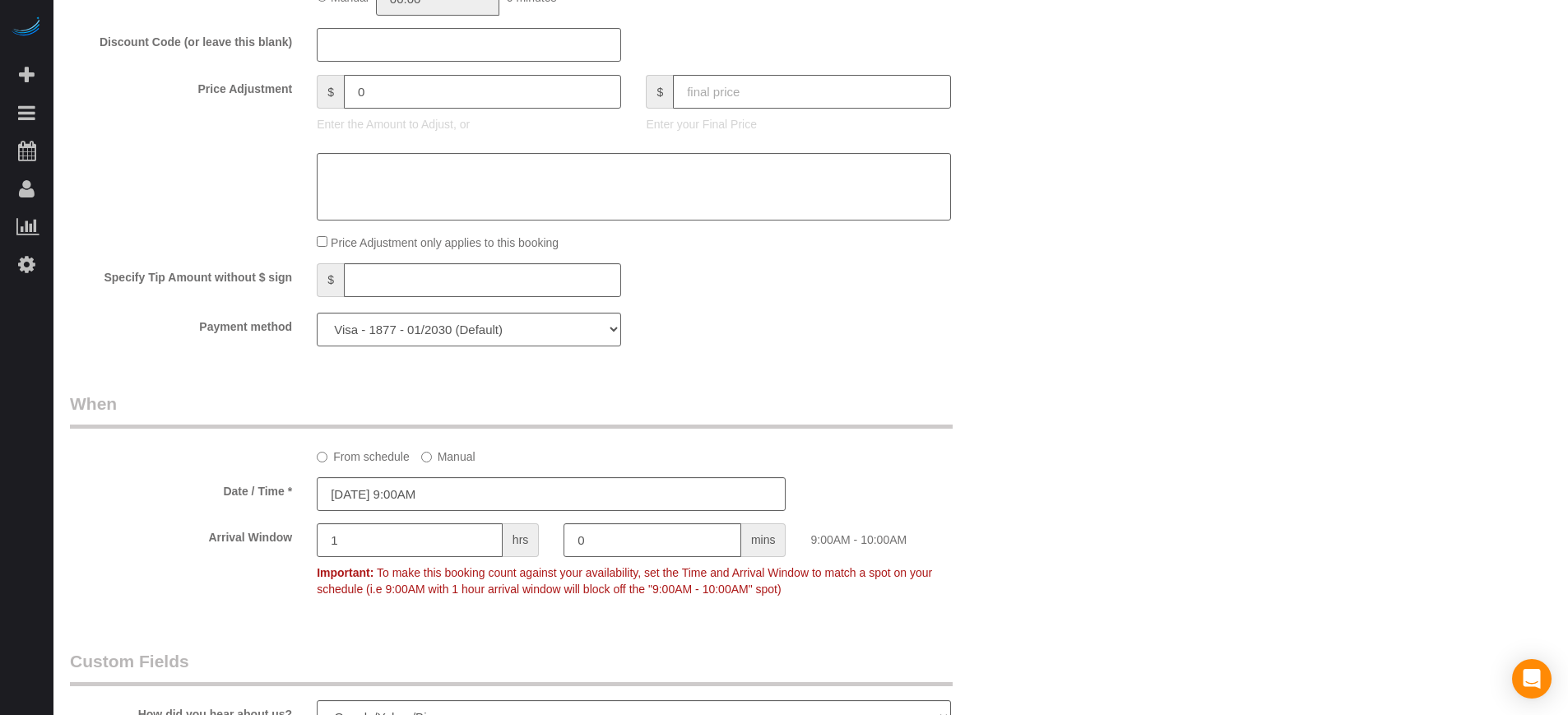
scroll to position [1752, 0]
click at [503, 332] on select "Visa - 1877 - 01/2030 (Default) Add Credit Card ─────────────── Cash Check Payp…" at bounding box center [468, 325] width 304 height 34
click at [711, 338] on div "Payment method Visa - 1877 - 01/2030 (Default) Add Credit Card ─────────────── …" at bounding box center [551, 325] width 988 height 34
click at [974, 332] on div "Payment method Visa - 1877 - 01/2030 (Default) Add Credit Card ─────────────── …" at bounding box center [551, 325] width 988 height 34
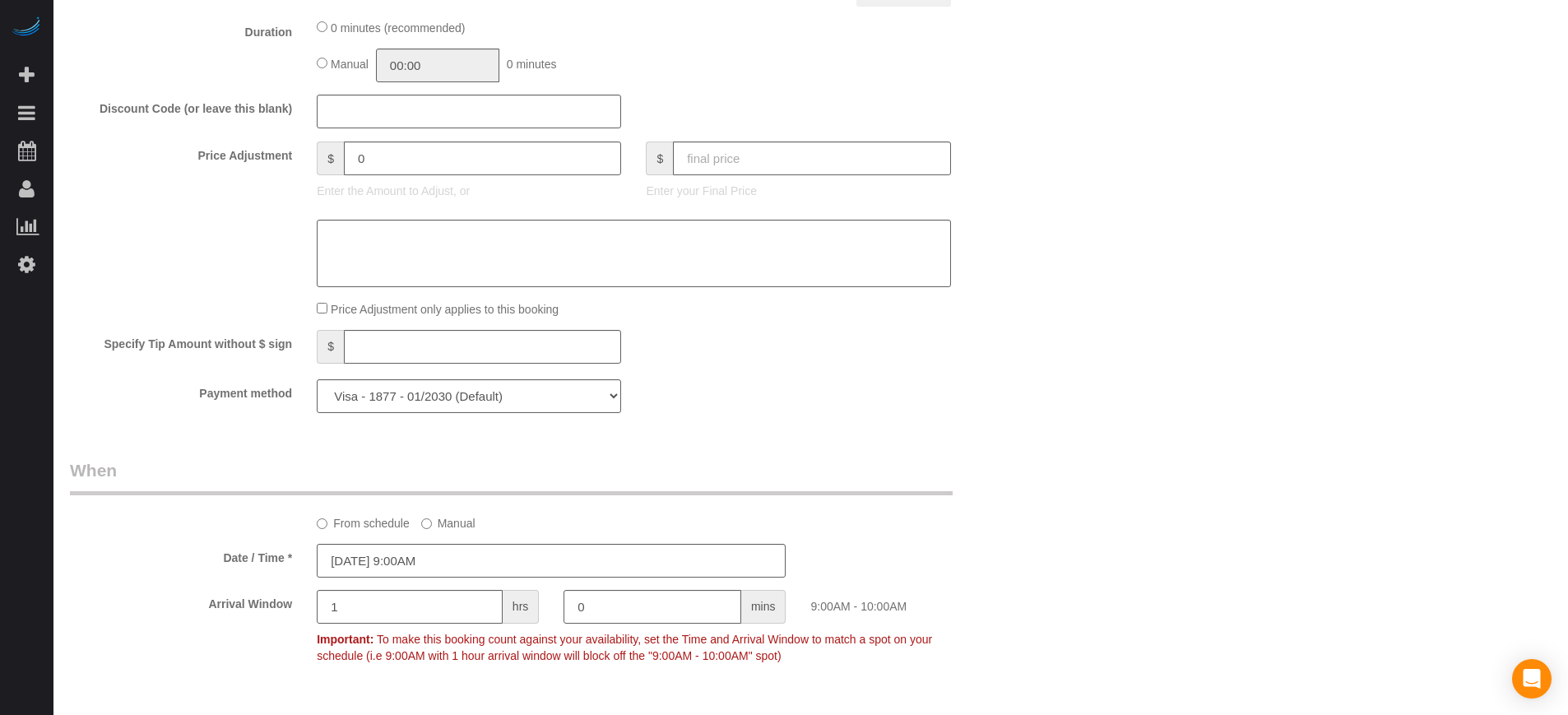
scroll to position [1650, 0]
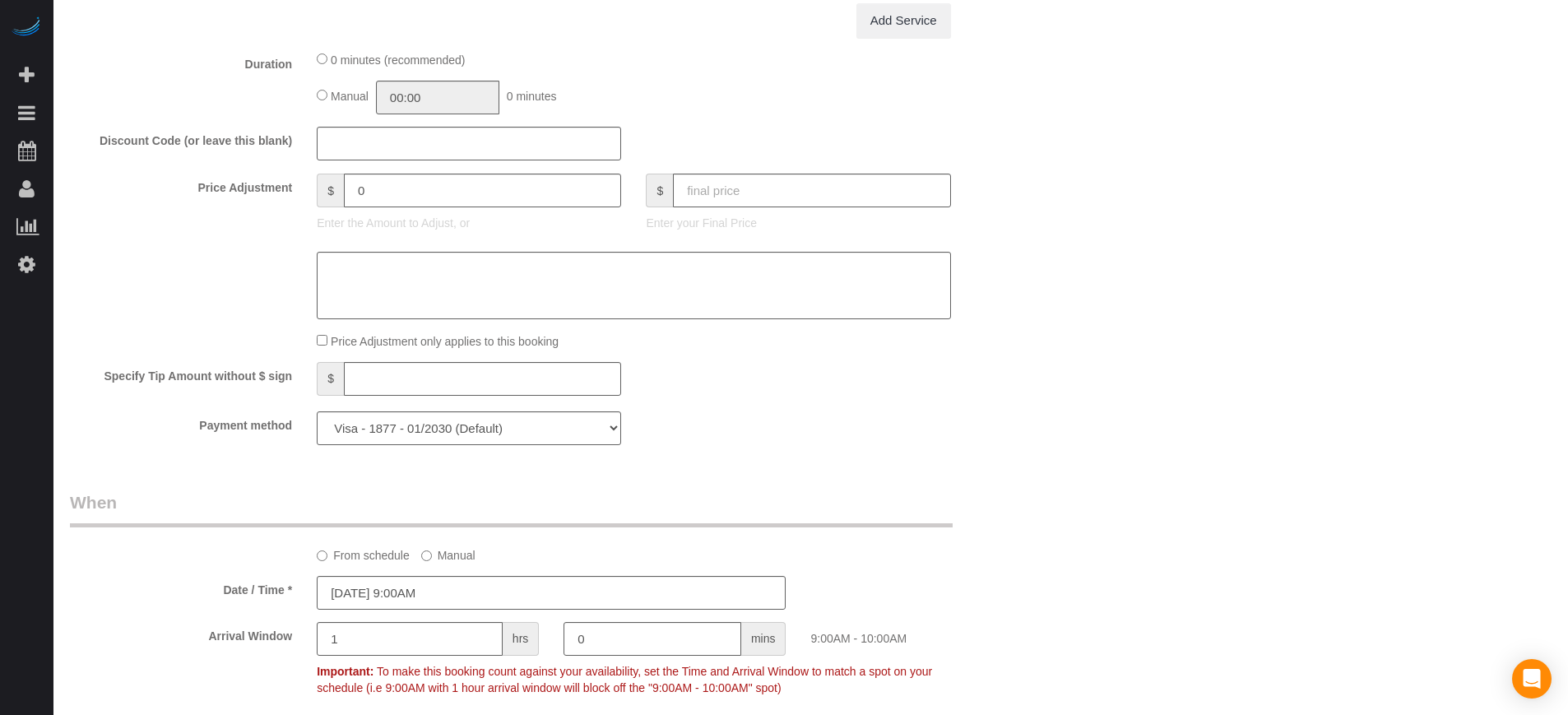
click at [1453, 402] on div "Who Email** harklester@gmail.com Name * Lester Hark new customer Where Address*…" at bounding box center [810, 88] width 1482 height 3371
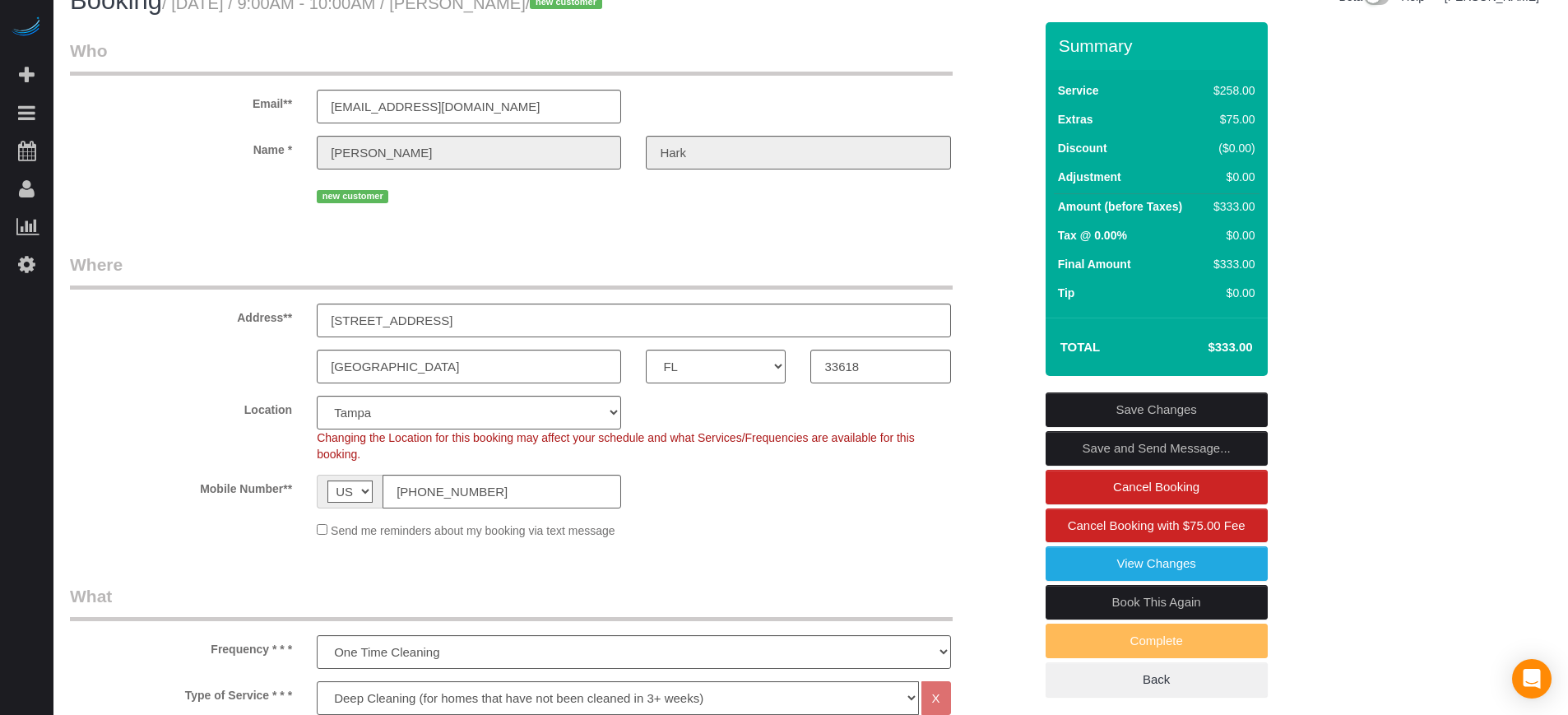
scroll to position [0, 0]
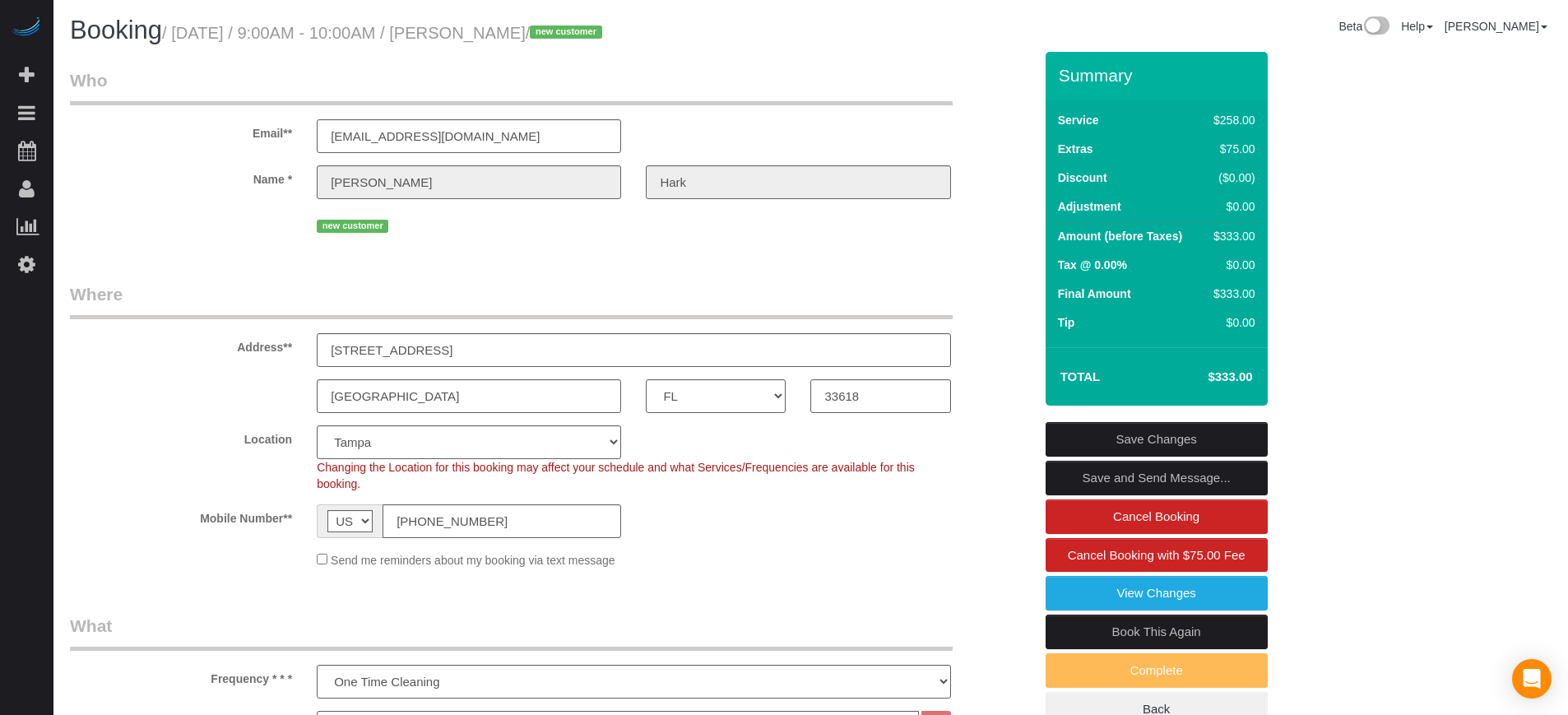
click at [1175, 436] on link "Save Changes" at bounding box center [1157, 439] width 222 height 34
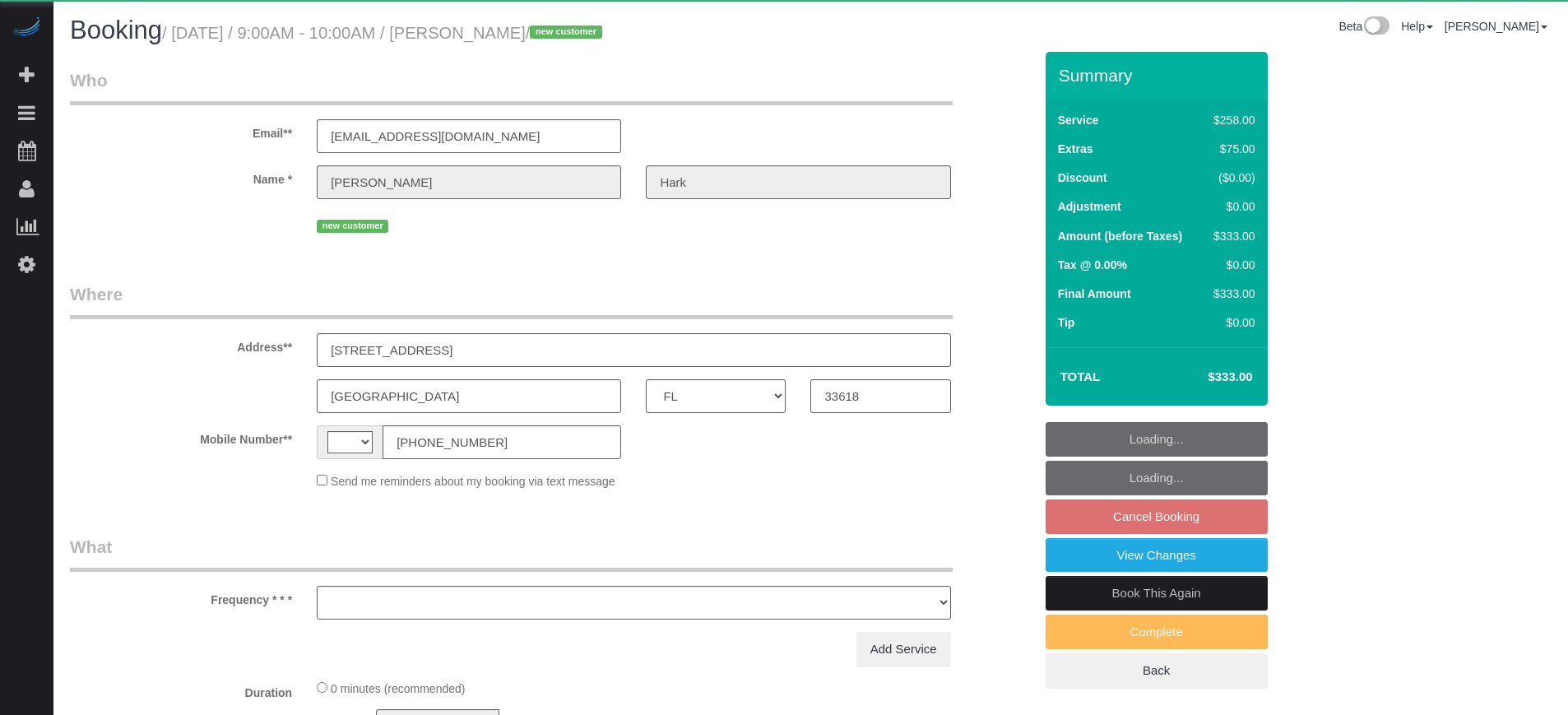
select select "FL"
select select "string:[GEOGRAPHIC_DATA]"
select select "object:835"
select select "5"
select select "number:9"
